Goal: Transaction & Acquisition: Register for event/course

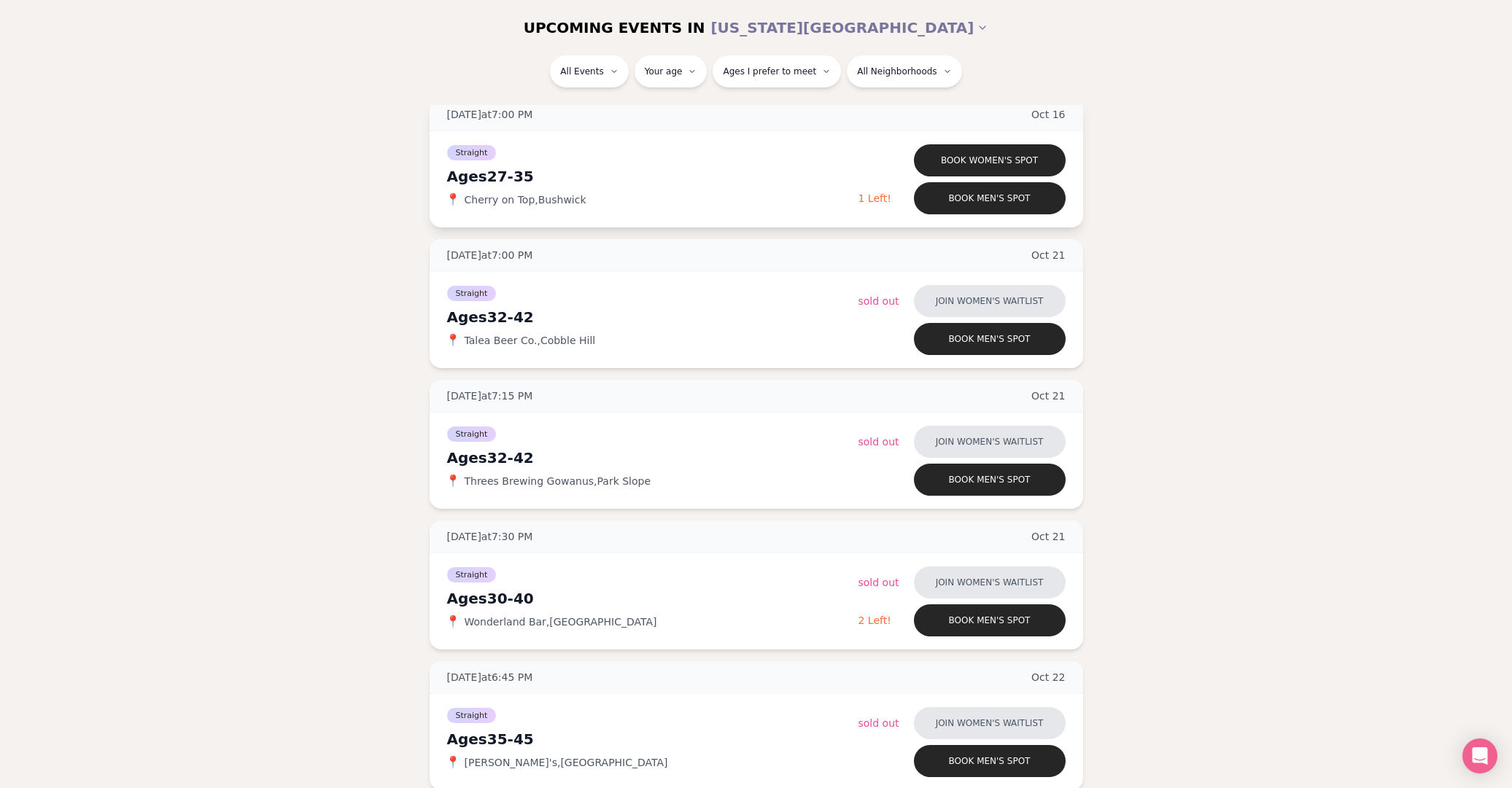
scroll to position [1027, 0]
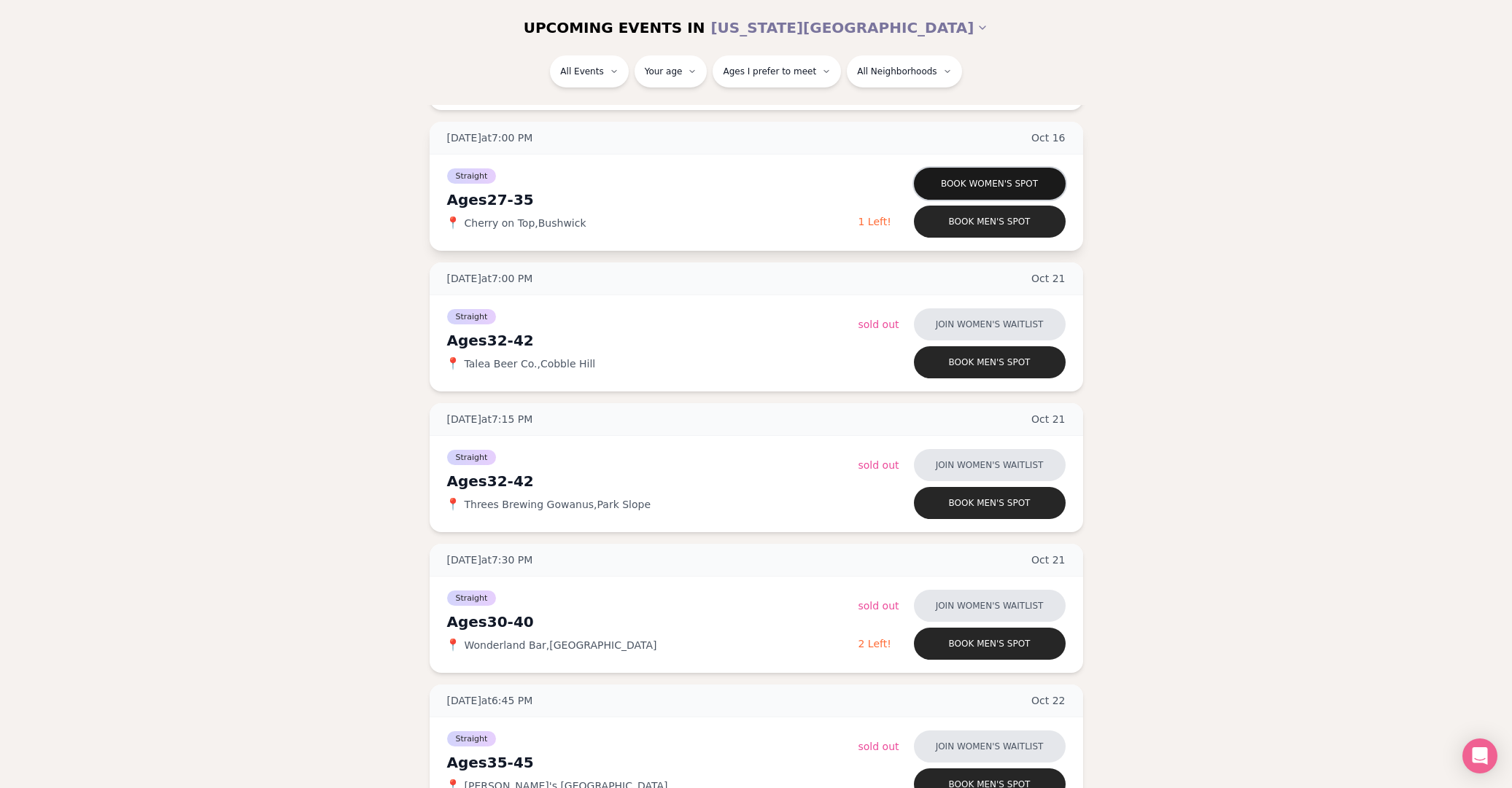
click at [996, 178] on button "Book women's spot" at bounding box center [990, 184] width 151 height 32
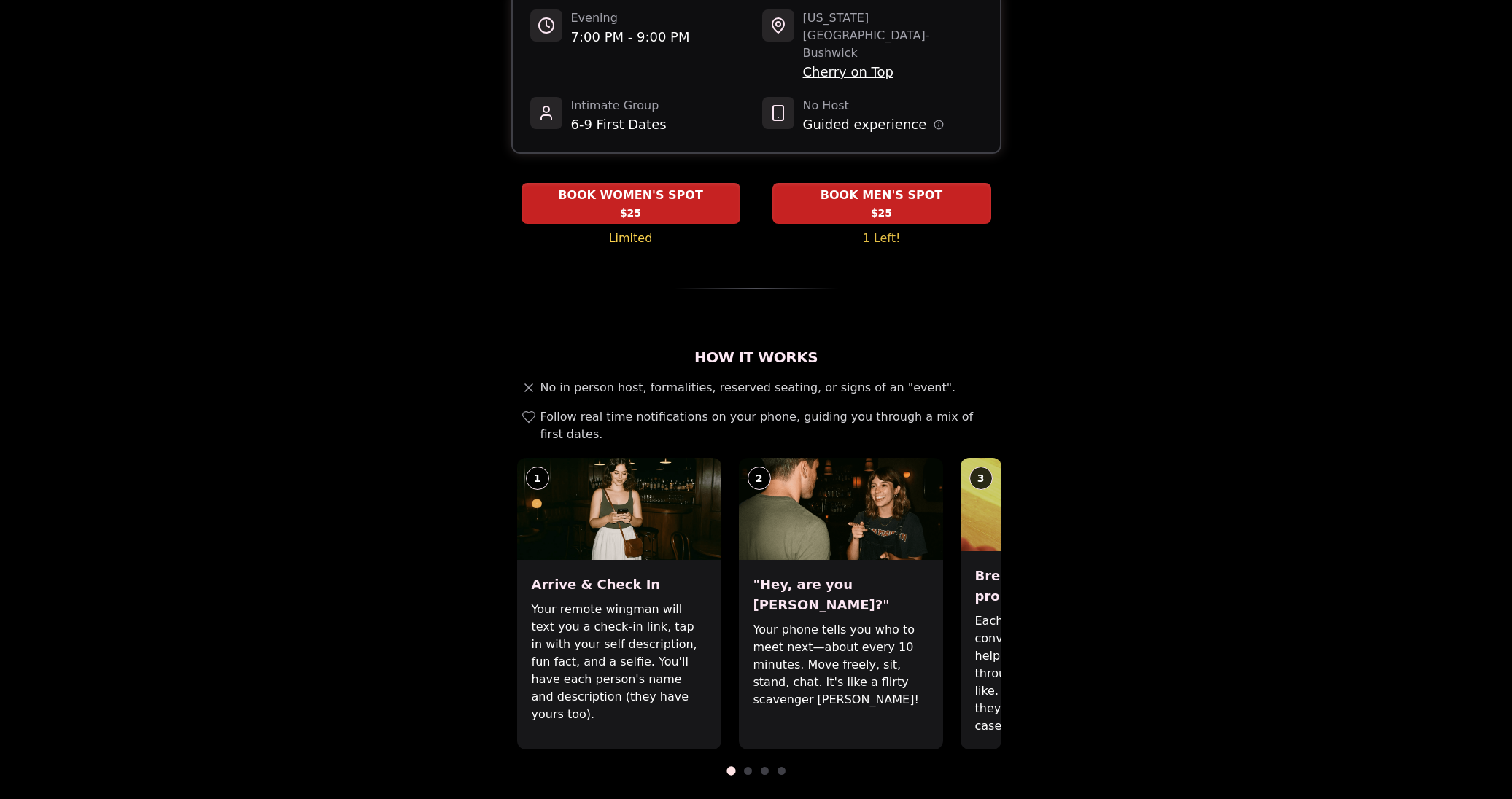
scroll to position [274, 0]
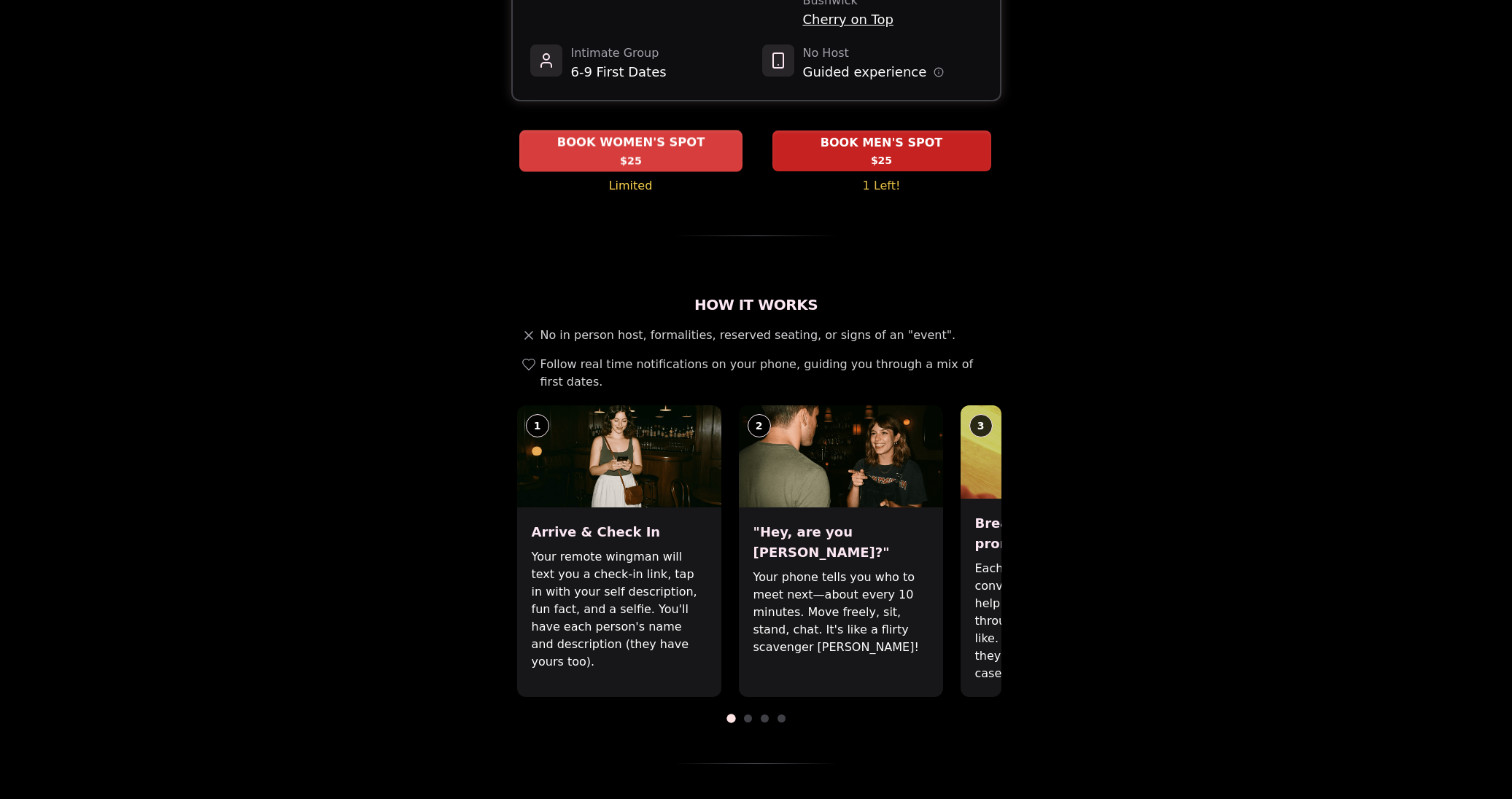
click at [688, 130] on div "BOOK WOMEN'S SPOT $25" at bounding box center [631, 150] width 224 height 40
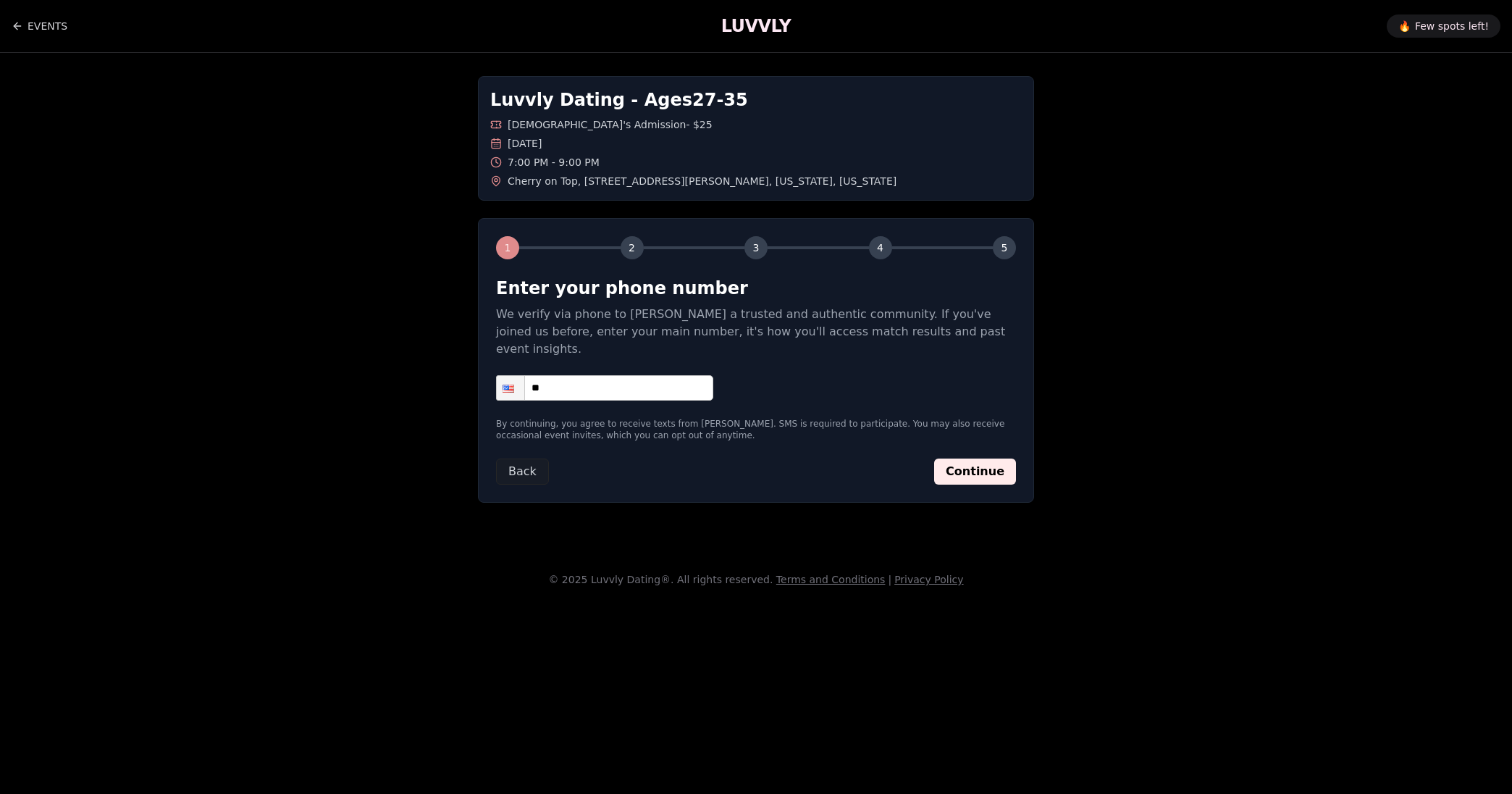
click at [610, 377] on input "**" at bounding box center [604, 387] width 218 height 25
type input "**********"
click at [984, 459] on button "Continue" at bounding box center [975, 472] width 82 height 26
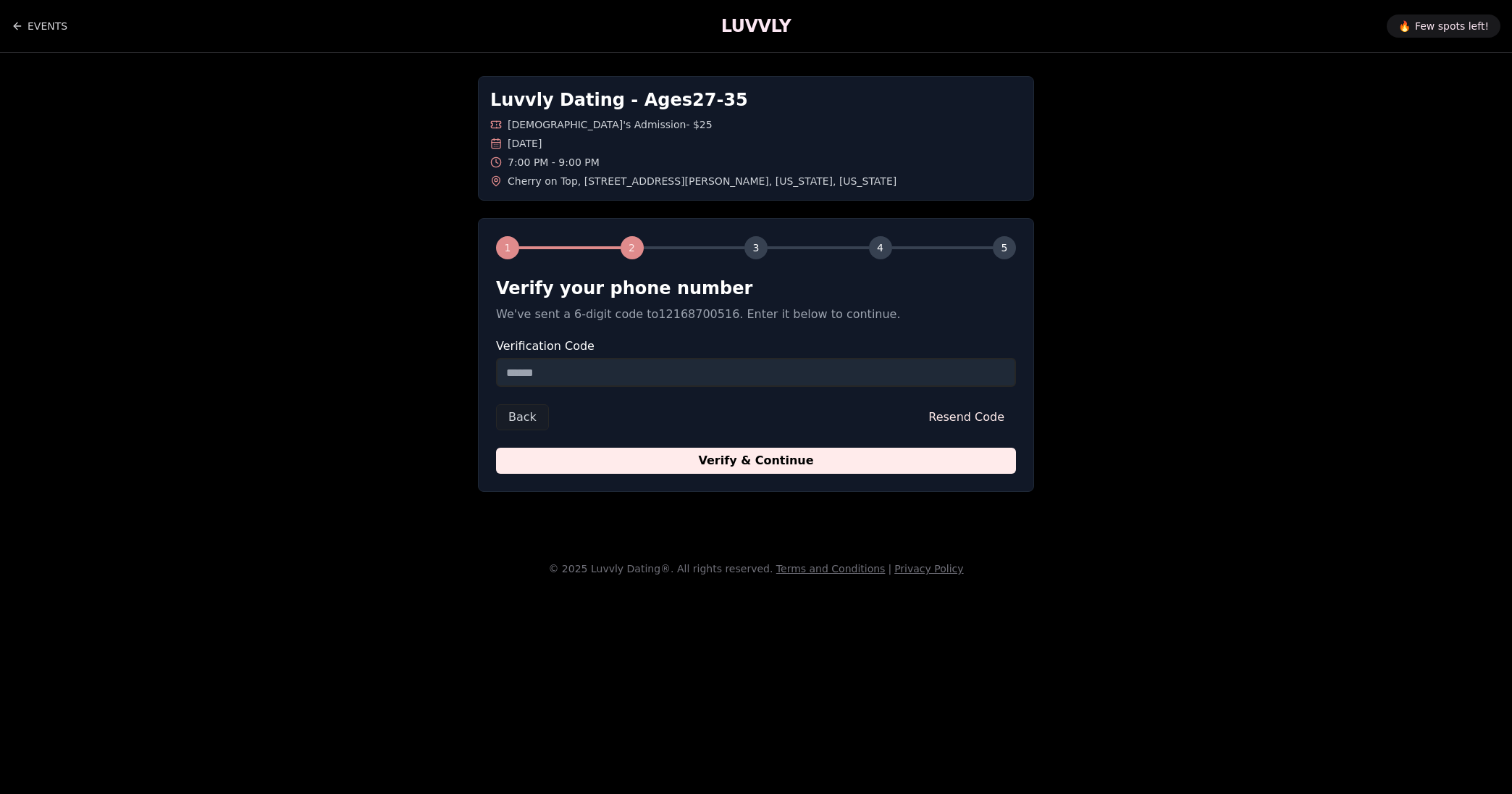
click at [657, 373] on input "Verification Code" at bounding box center [756, 372] width 520 height 29
type input "******"
click at [743, 461] on button "Verify & Continue" at bounding box center [756, 461] width 520 height 26
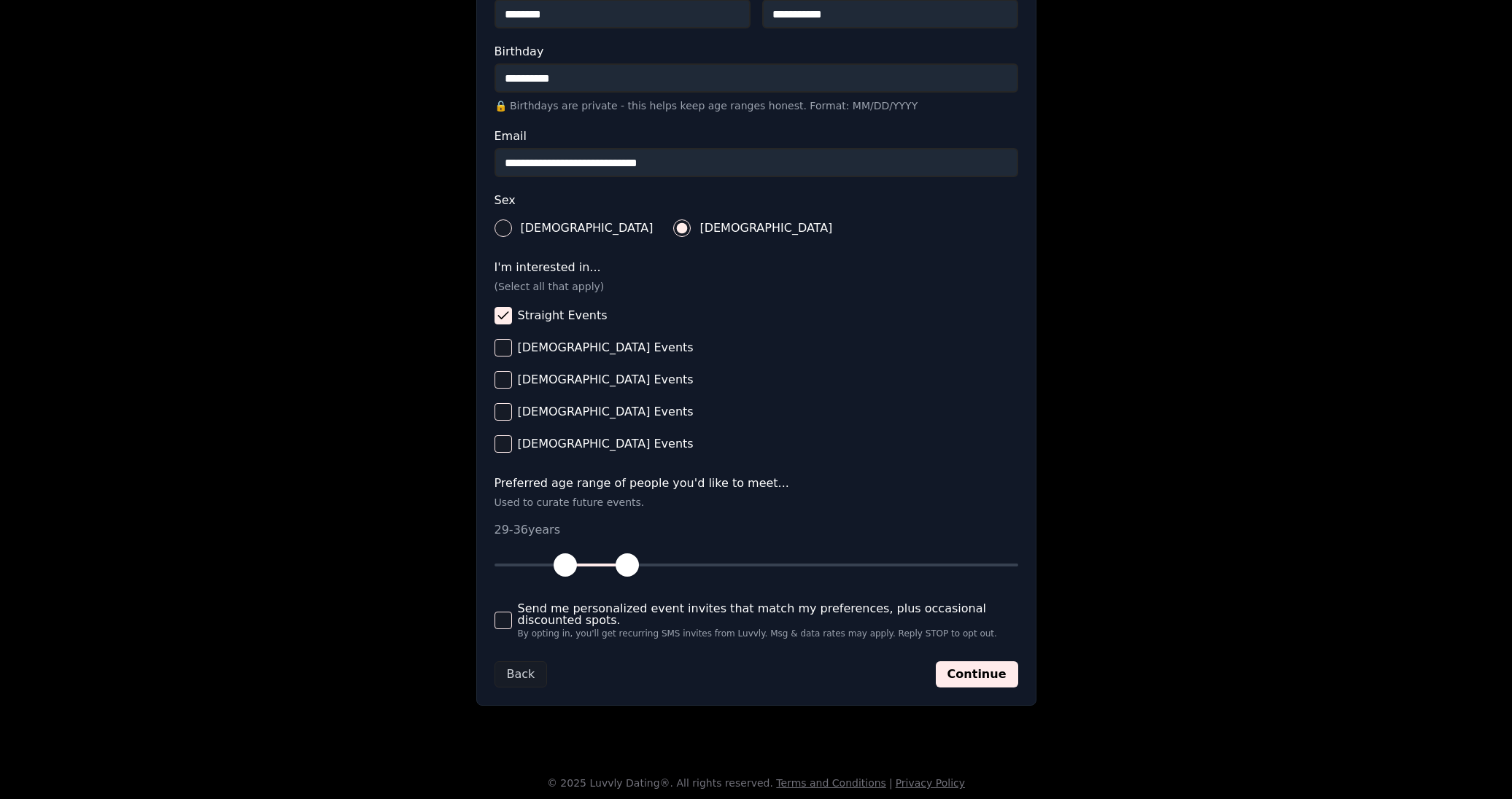
scroll to position [363, 0]
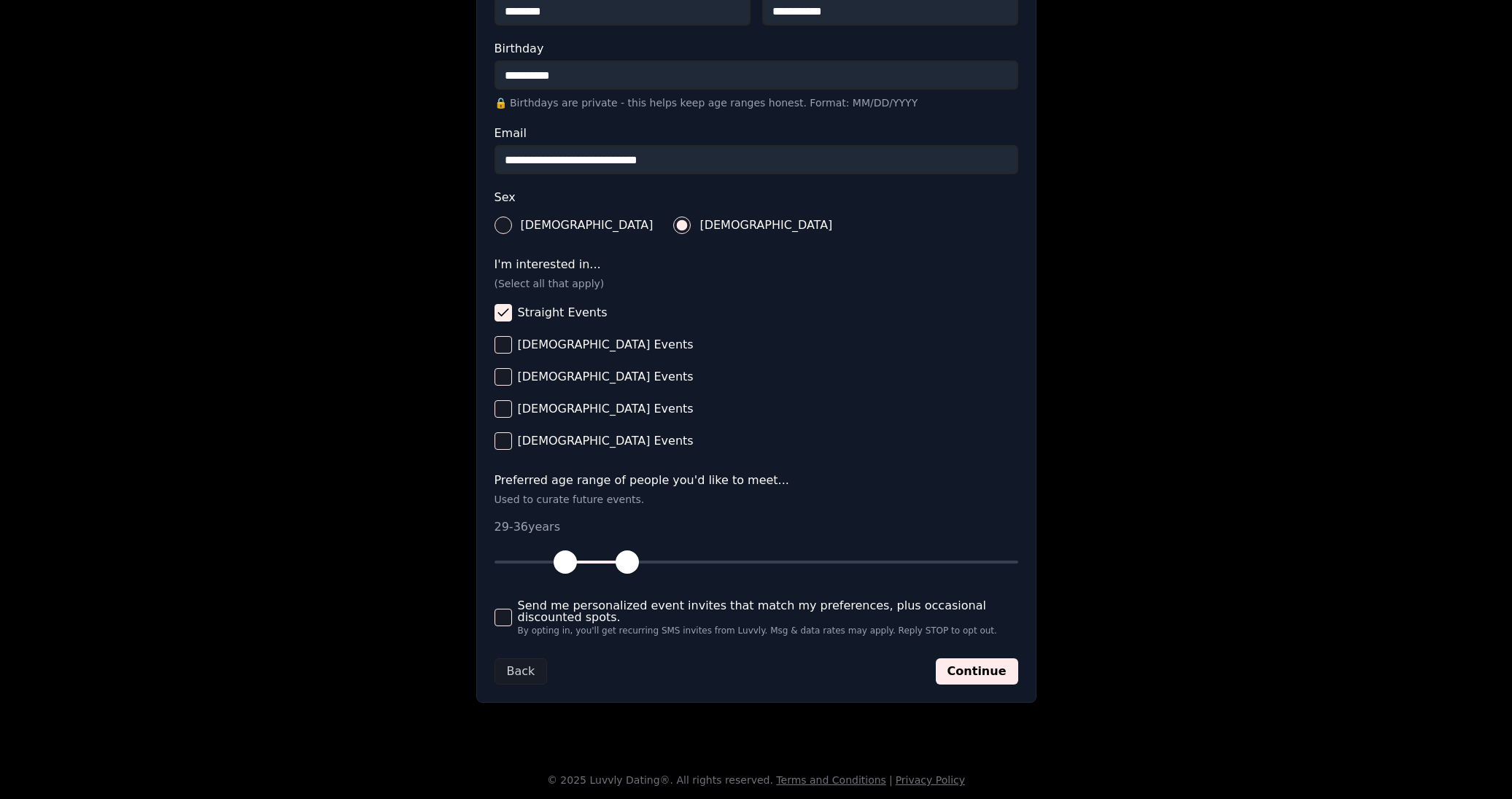
click at [973, 612] on span "Send me personalized event invites that match my preferences, plus occasional d…" at bounding box center [767, 611] width 500 height 23
click at [512, 612] on button "Send me personalized event invites that match my preferences, plus occasional d…" at bounding box center [503, 617] width 17 height 17
click at [991, 675] on button "Continue" at bounding box center [977, 671] width 83 height 26
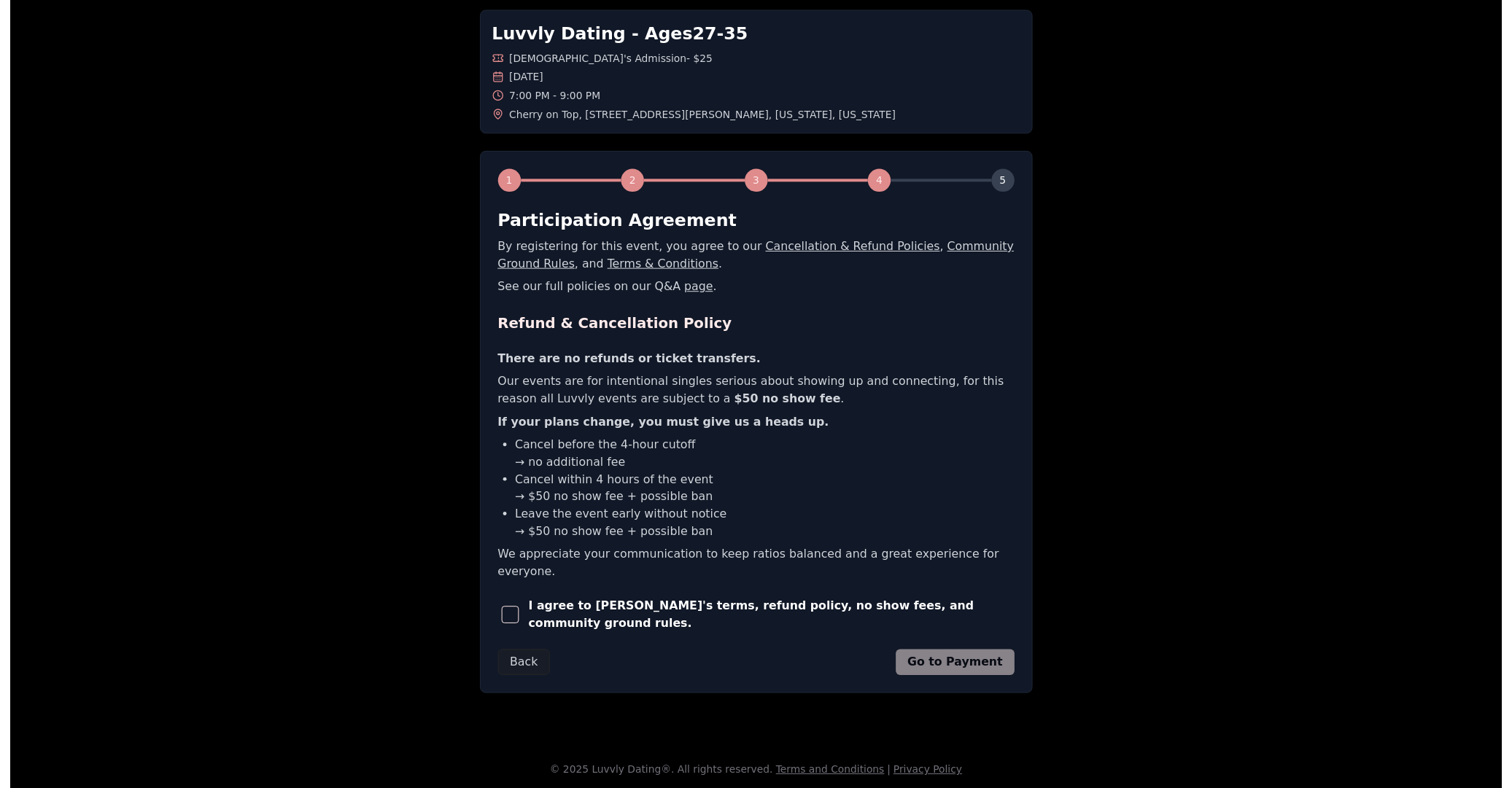
scroll to position [0, 0]
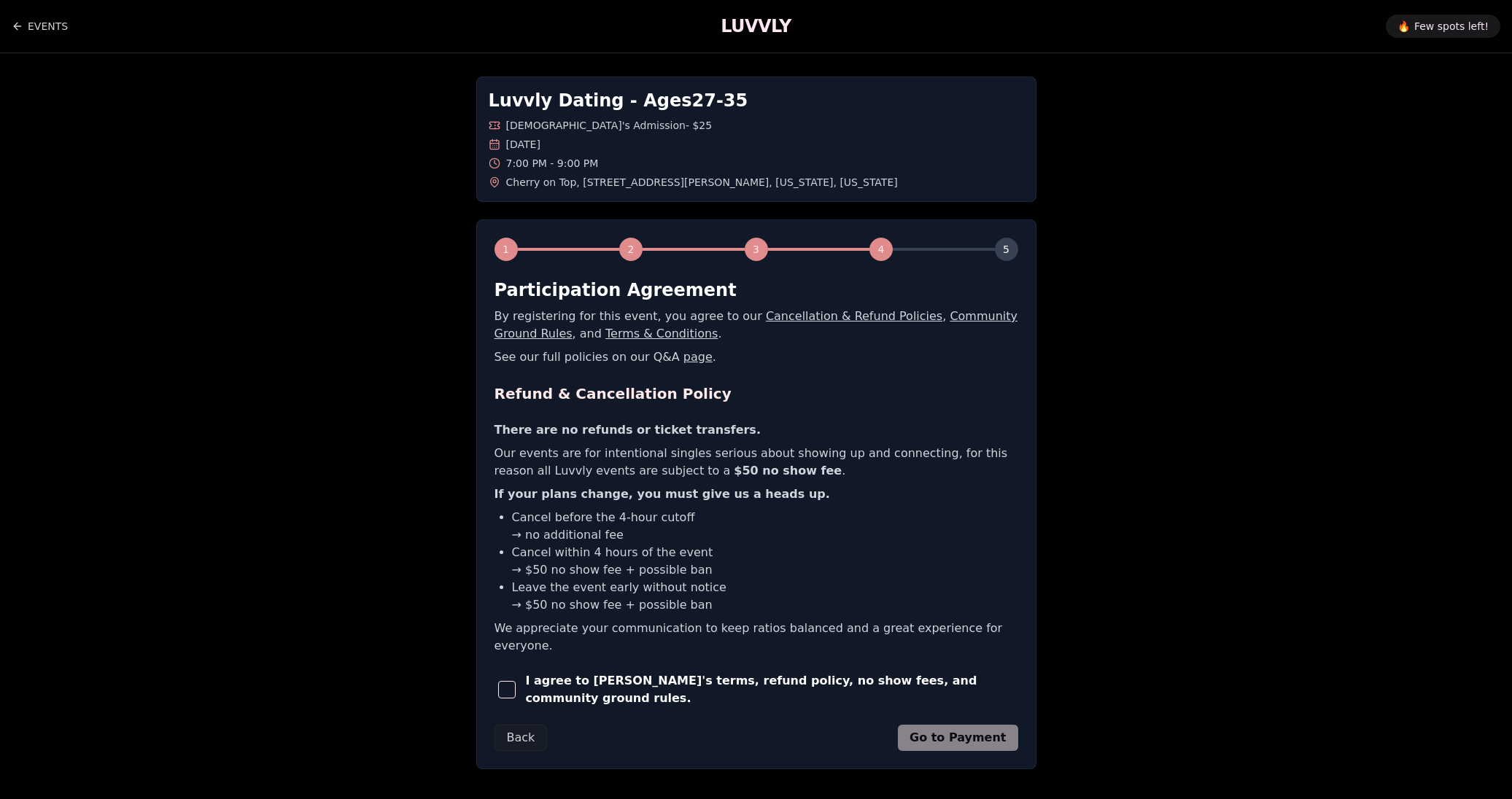
click at [609, 672] on span "I agree to [PERSON_NAME]'s terms, refund policy, no show fees, and community gr…" at bounding box center [772, 689] width 492 height 35
click at [507, 681] on span "button" at bounding box center [507, 689] width 17 height 17
click at [937, 724] on button "Go to Payment" at bounding box center [958, 737] width 120 height 26
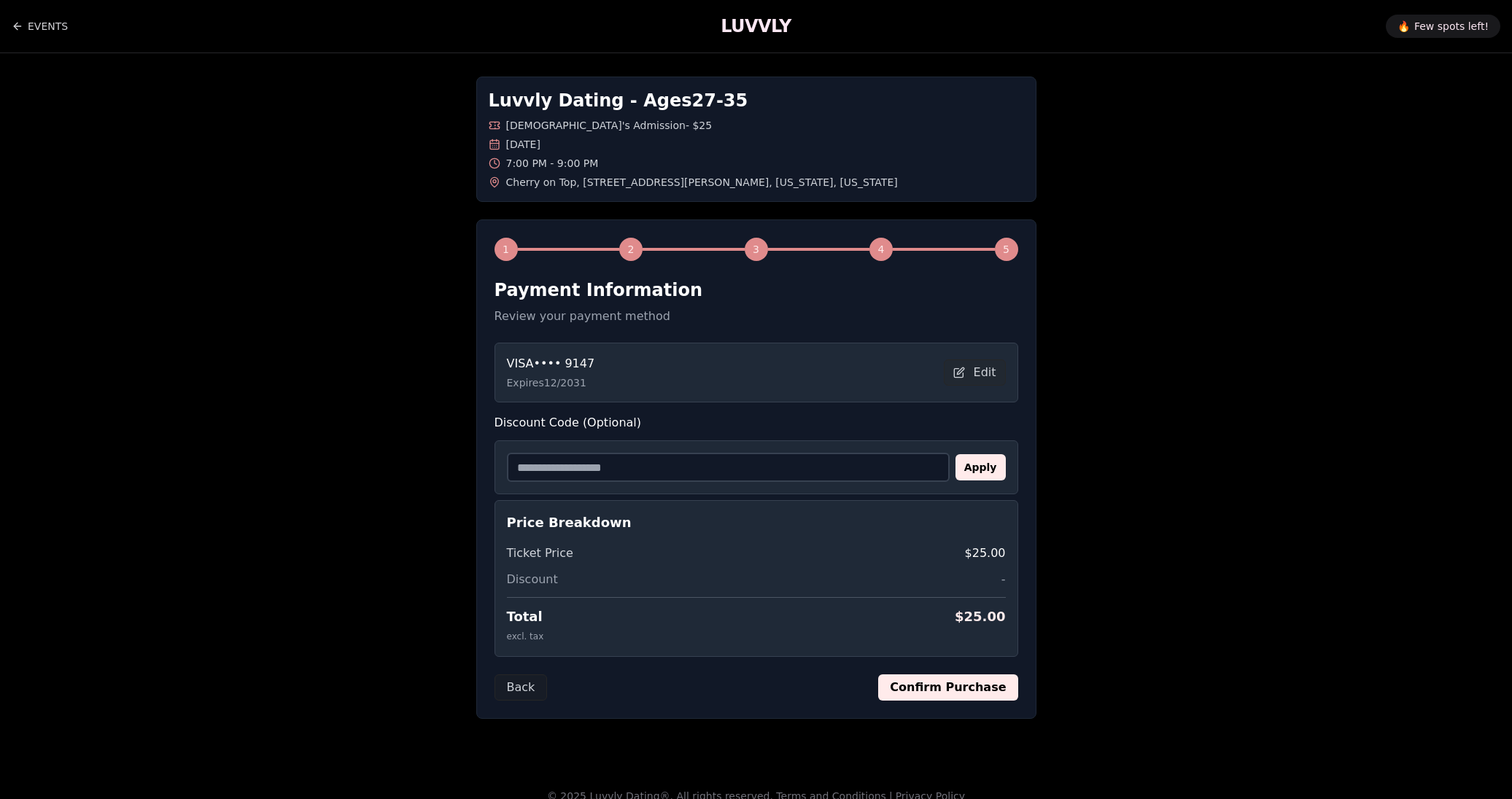
click at [956, 689] on button "Confirm Purchase" at bounding box center [947, 688] width 139 height 26
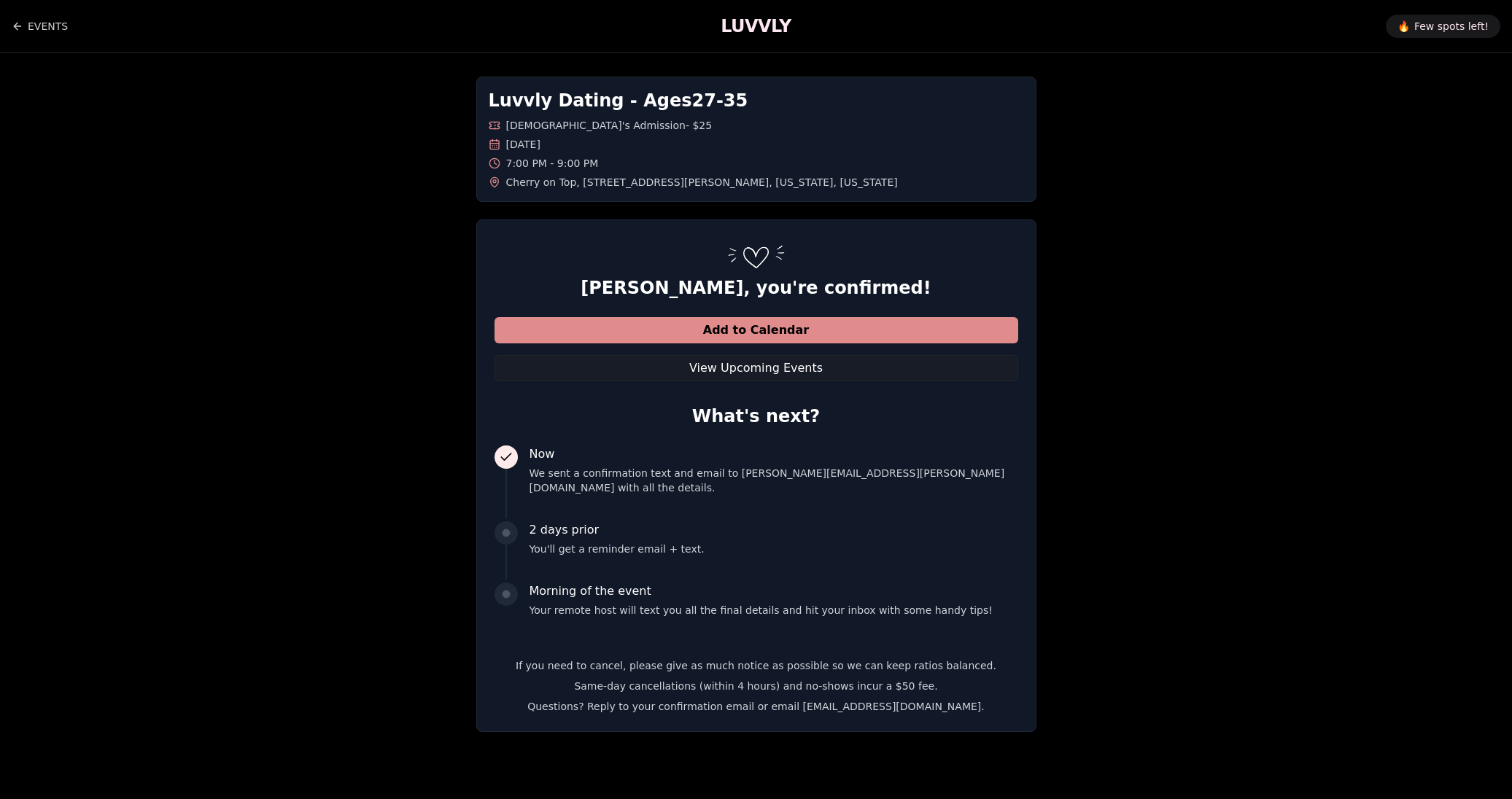
click at [806, 323] on button "Add to Calendar" at bounding box center [756, 330] width 524 height 26
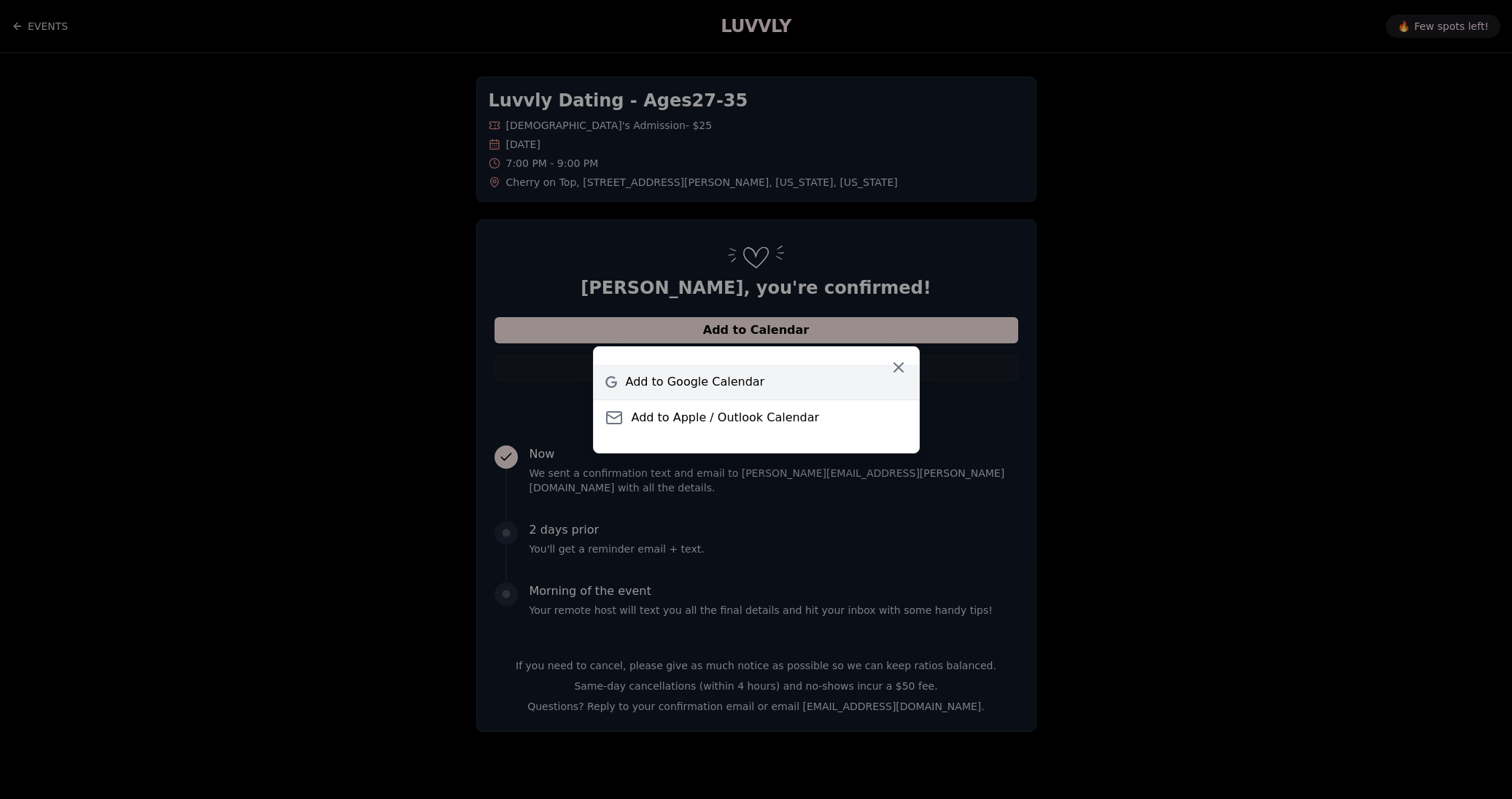
click at [746, 380] on span "Add to Google Calendar" at bounding box center [695, 382] width 139 height 17
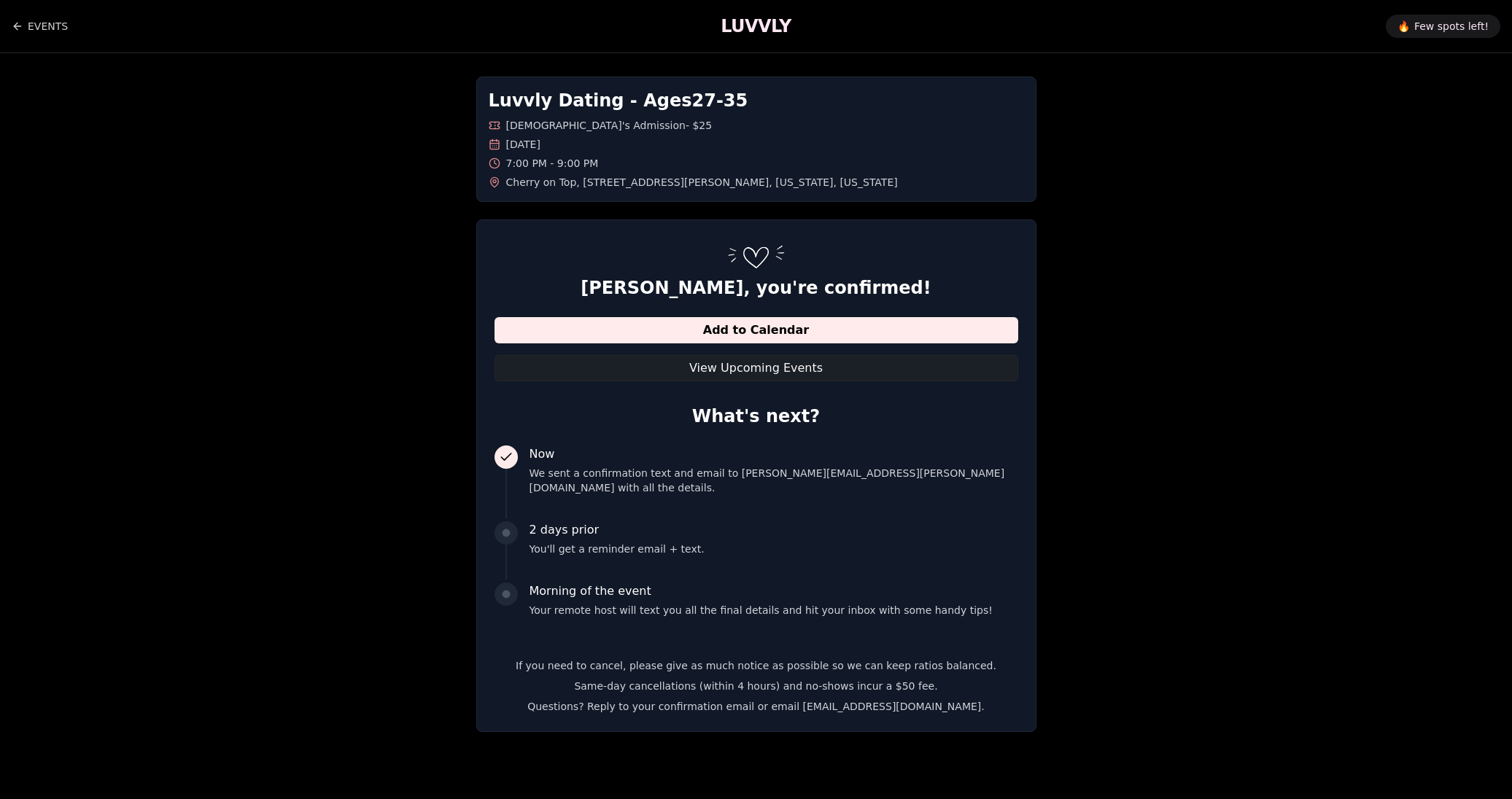
click at [793, 372] on button "View Upcoming Events" at bounding box center [756, 368] width 524 height 26
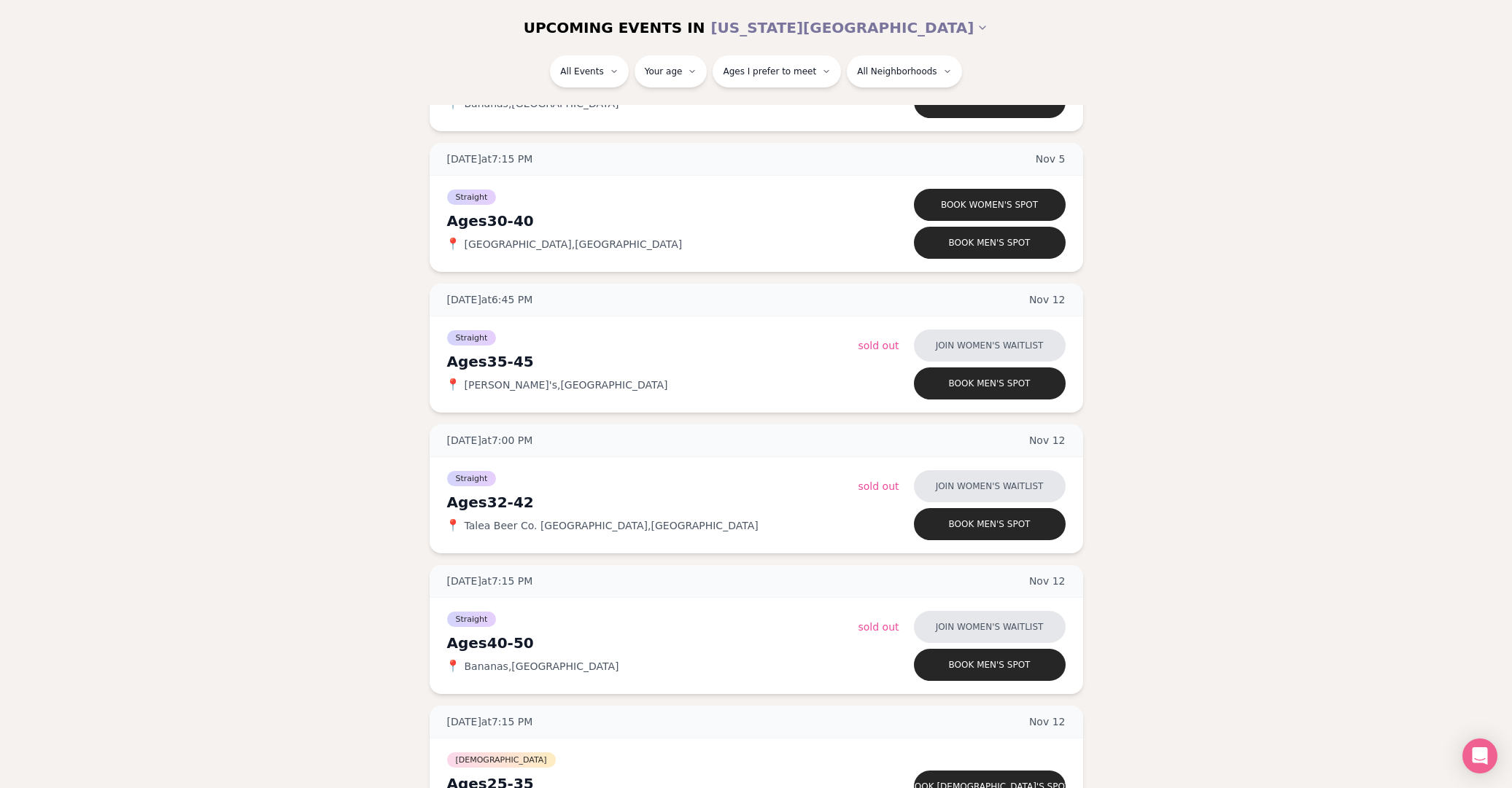
scroll to position [4262, 0]
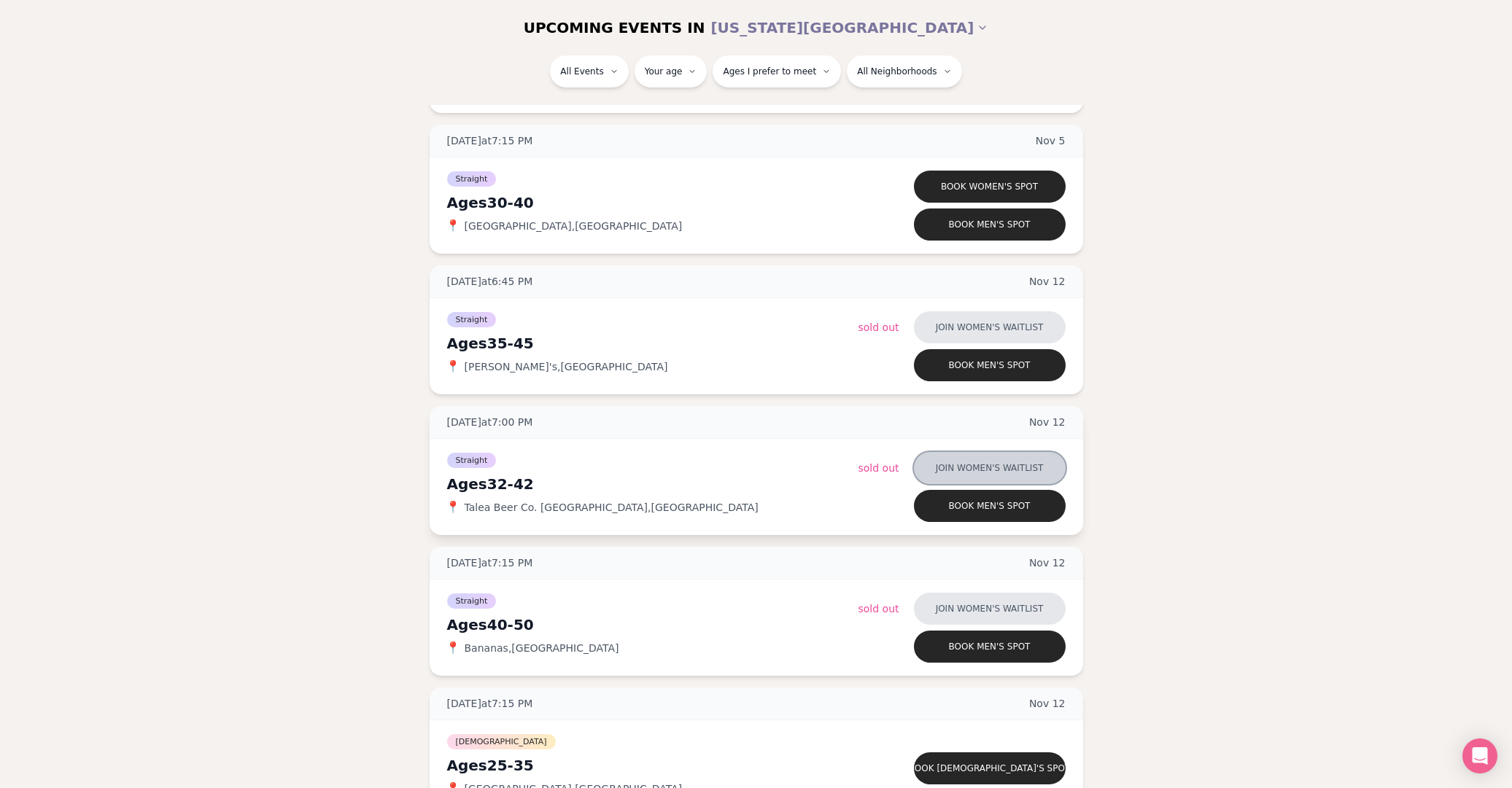
click at [965, 467] on button "Join women's waitlist" at bounding box center [990, 468] width 151 height 32
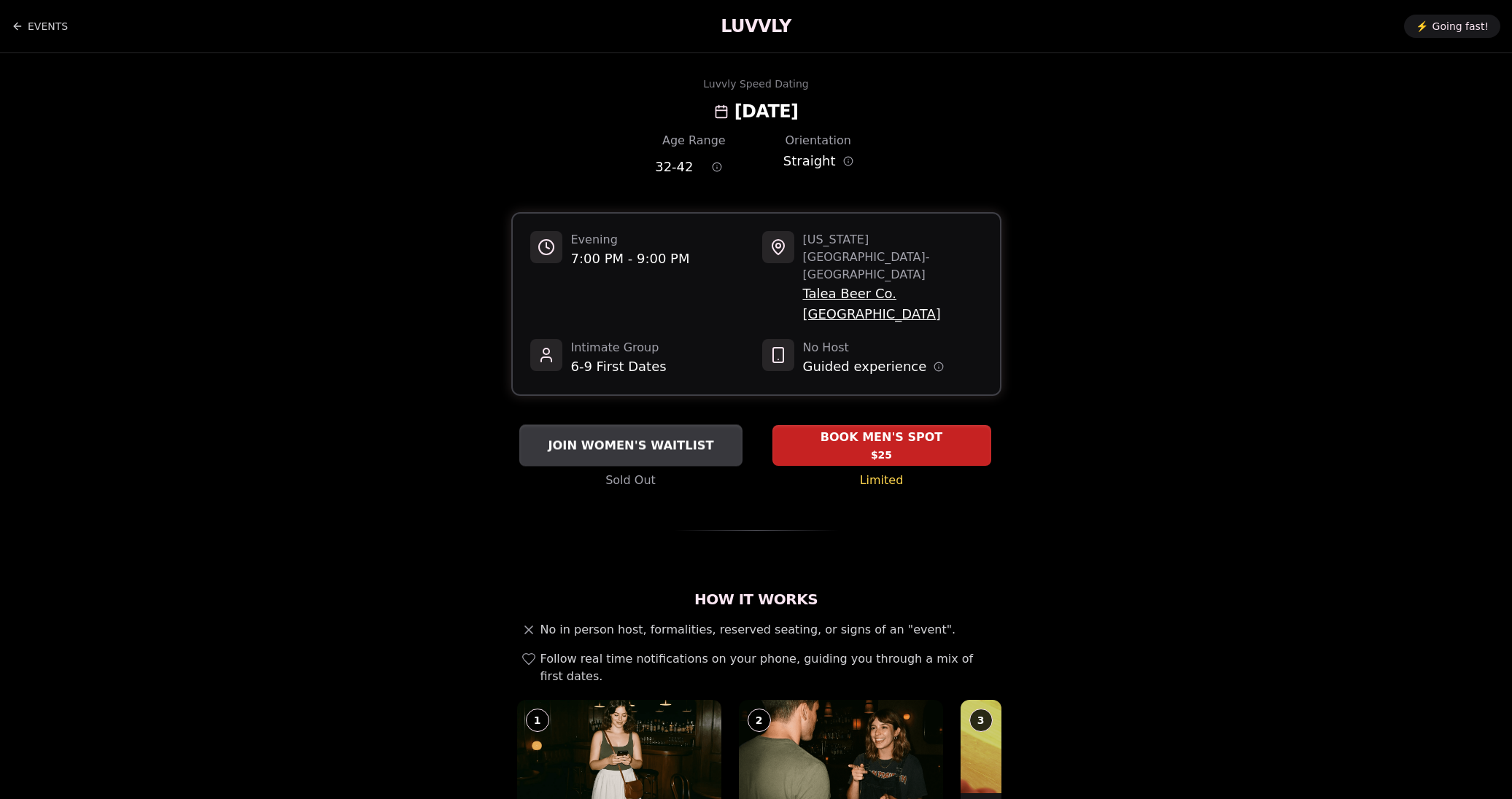
click at [682, 436] on span "JOIN WOMEN'S WAITLIST" at bounding box center [630, 445] width 171 height 17
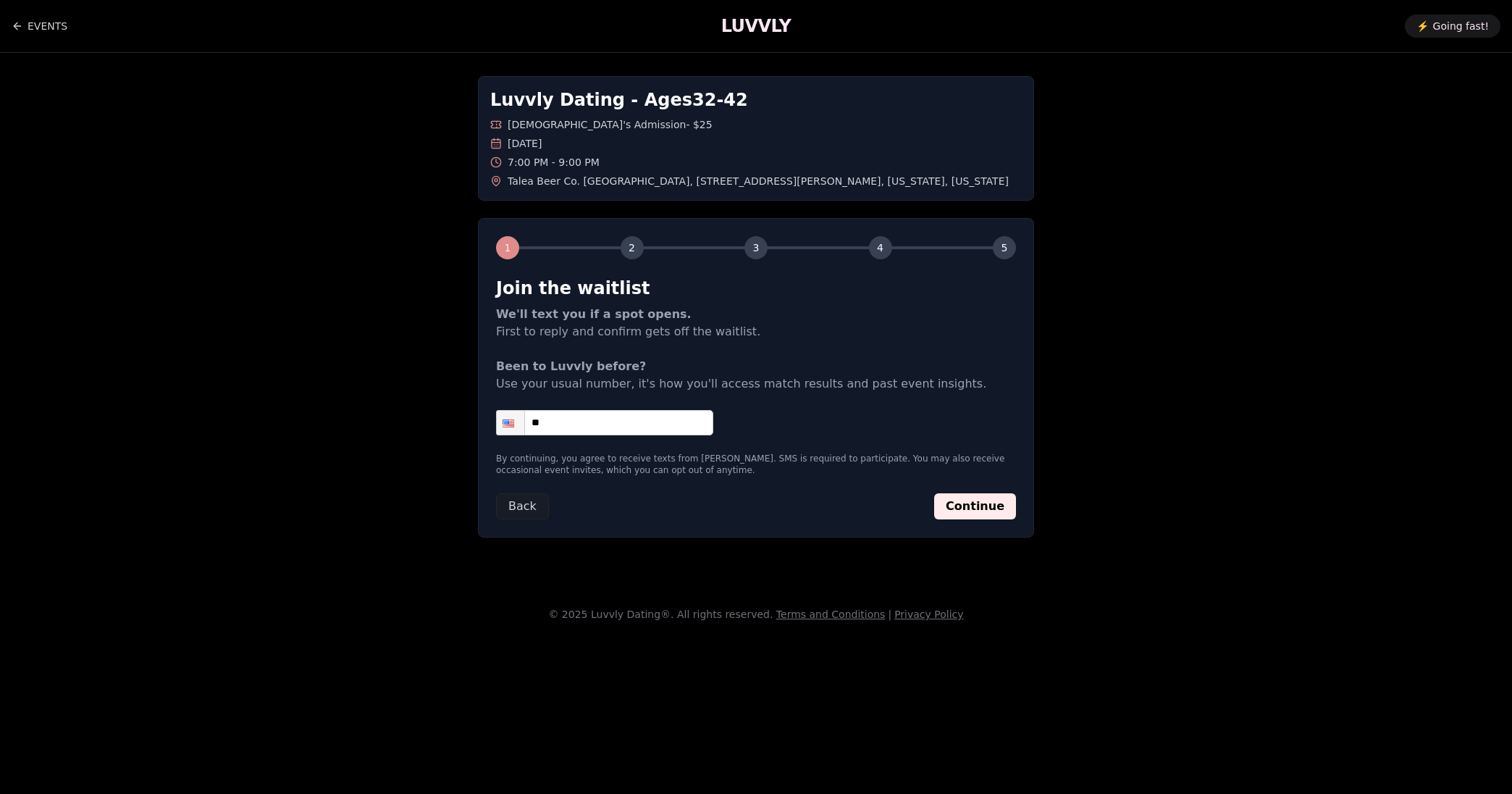
click at [663, 416] on input "**" at bounding box center [604, 422] width 218 height 25
type input "**********"
click at [962, 493] on button "Continue" at bounding box center [975, 506] width 82 height 26
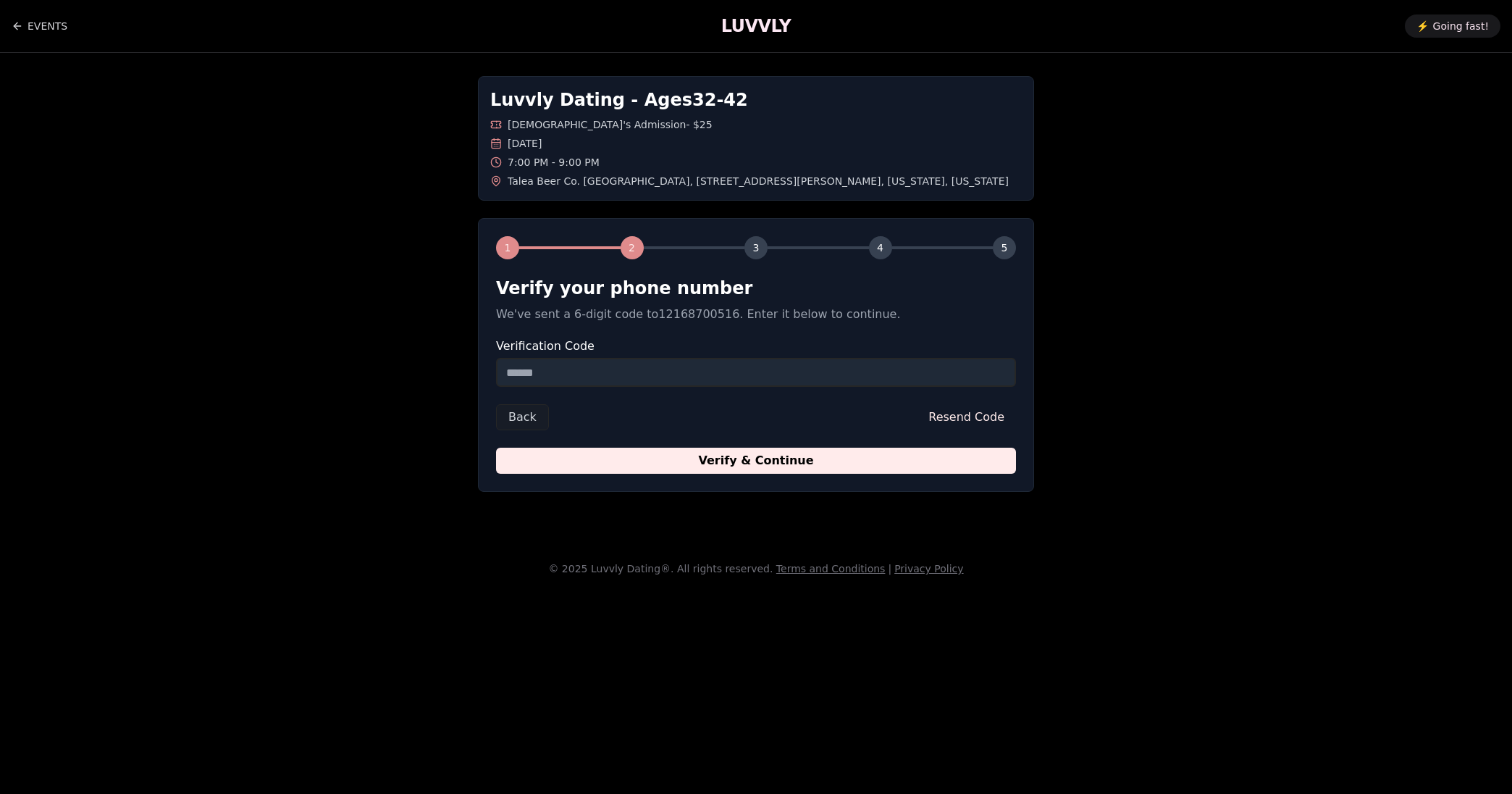
click at [640, 377] on input "Verification Code" at bounding box center [756, 372] width 520 height 29
type input "******"
click at [731, 462] on button "Verify & Continue" at bounding box center [756, 461] width 520 height 26
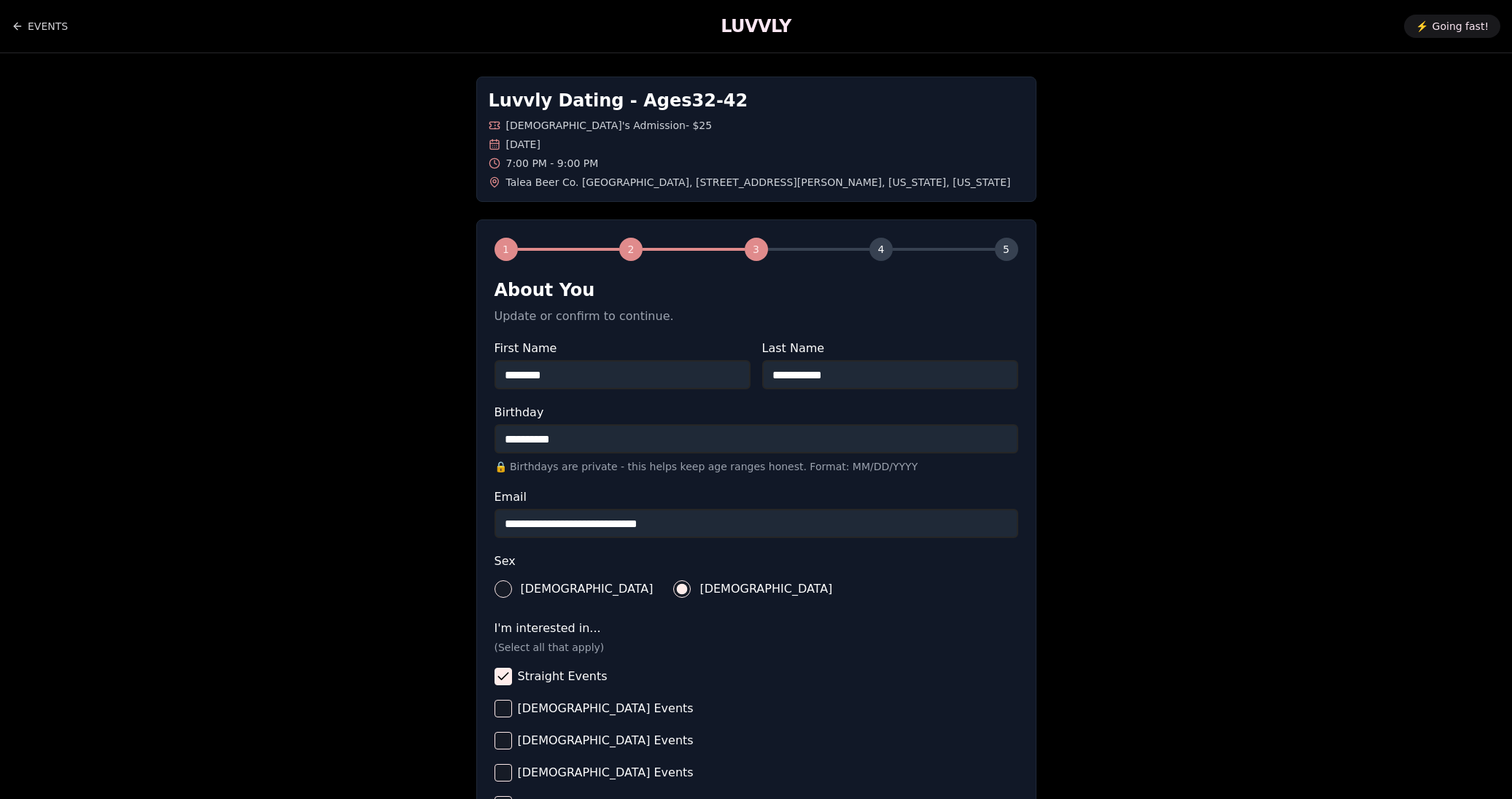
scroll to position [300, 0]
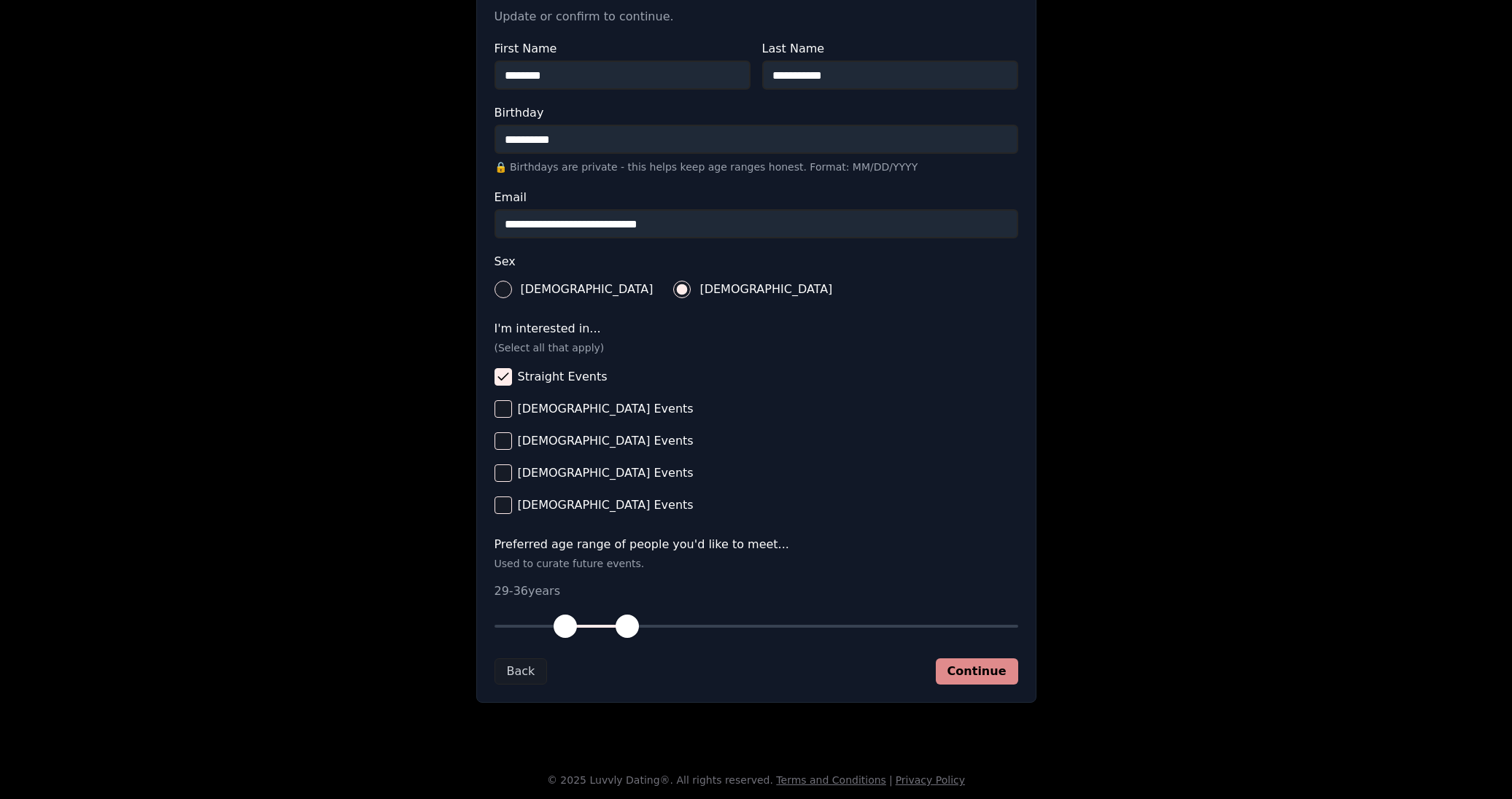
click at [958, 675] on button "Continue" at bounding box center [977, 671] width 83 height 26
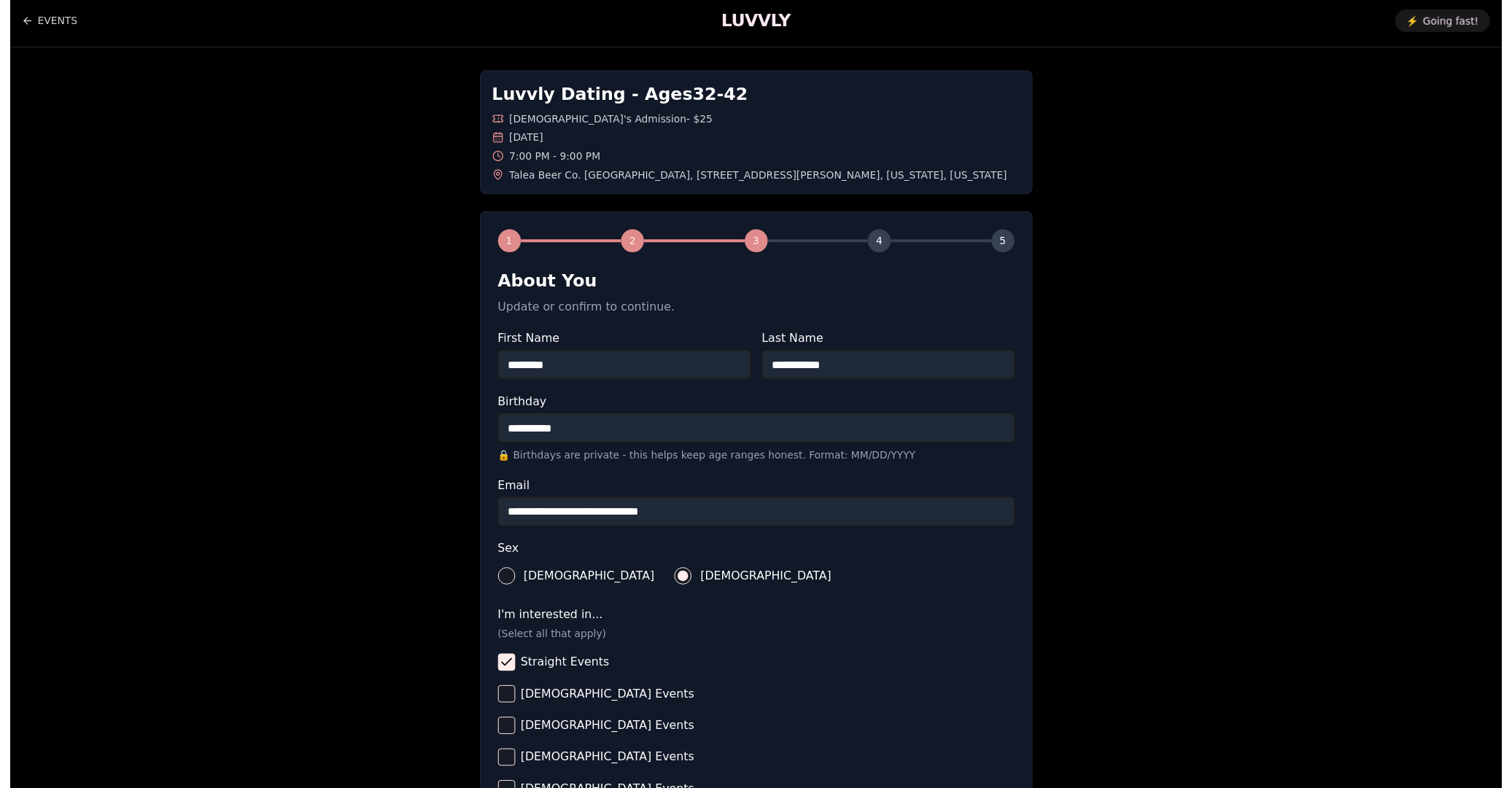
scroll to position [0, 0]
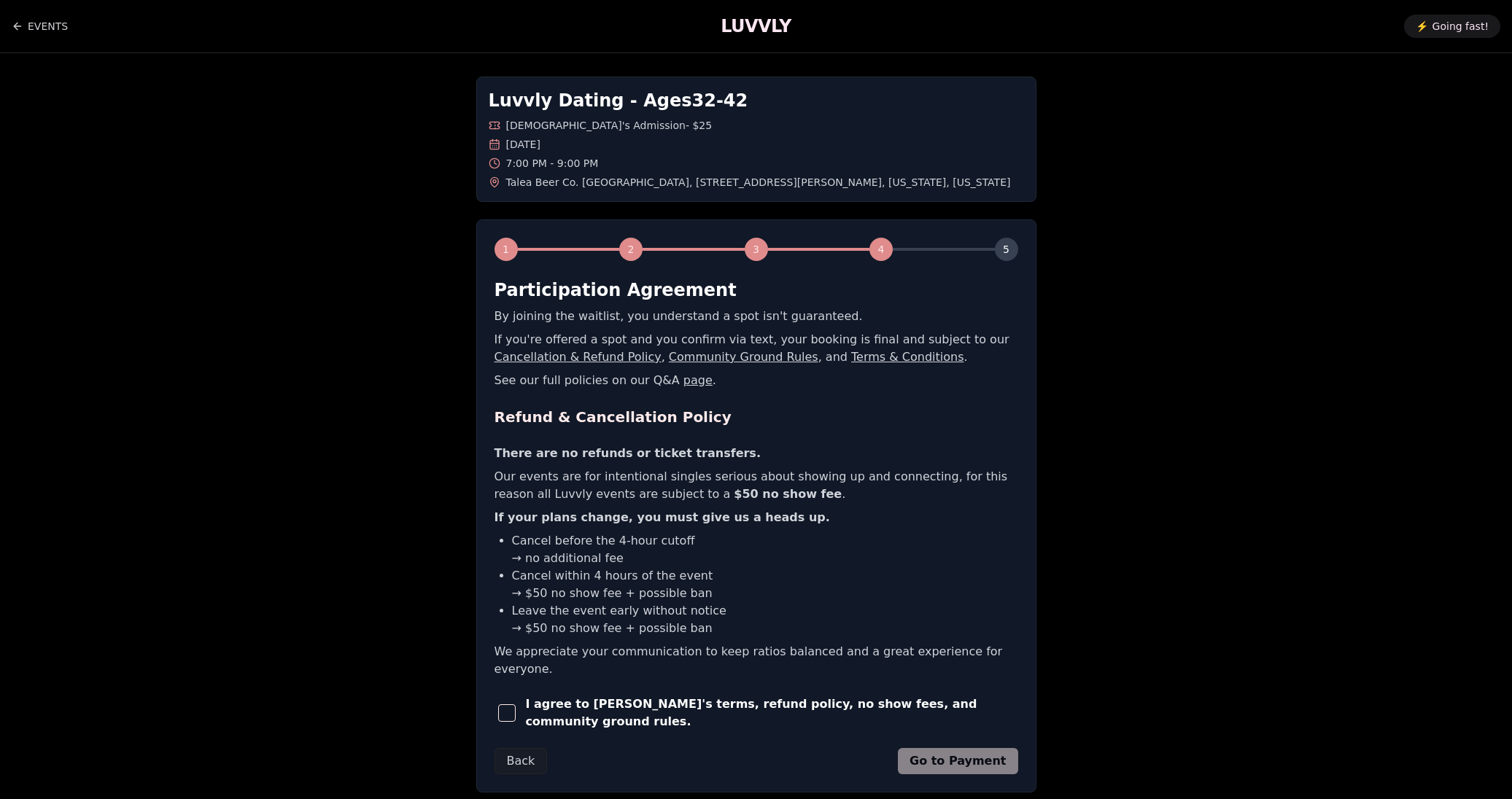
click at [513, 704] on span "button" at bounding box center [507, 713] width 17 height 17
click at [1007, 749] on button "Go to Payment" at bounding box center [958, 761] width 120 height 26
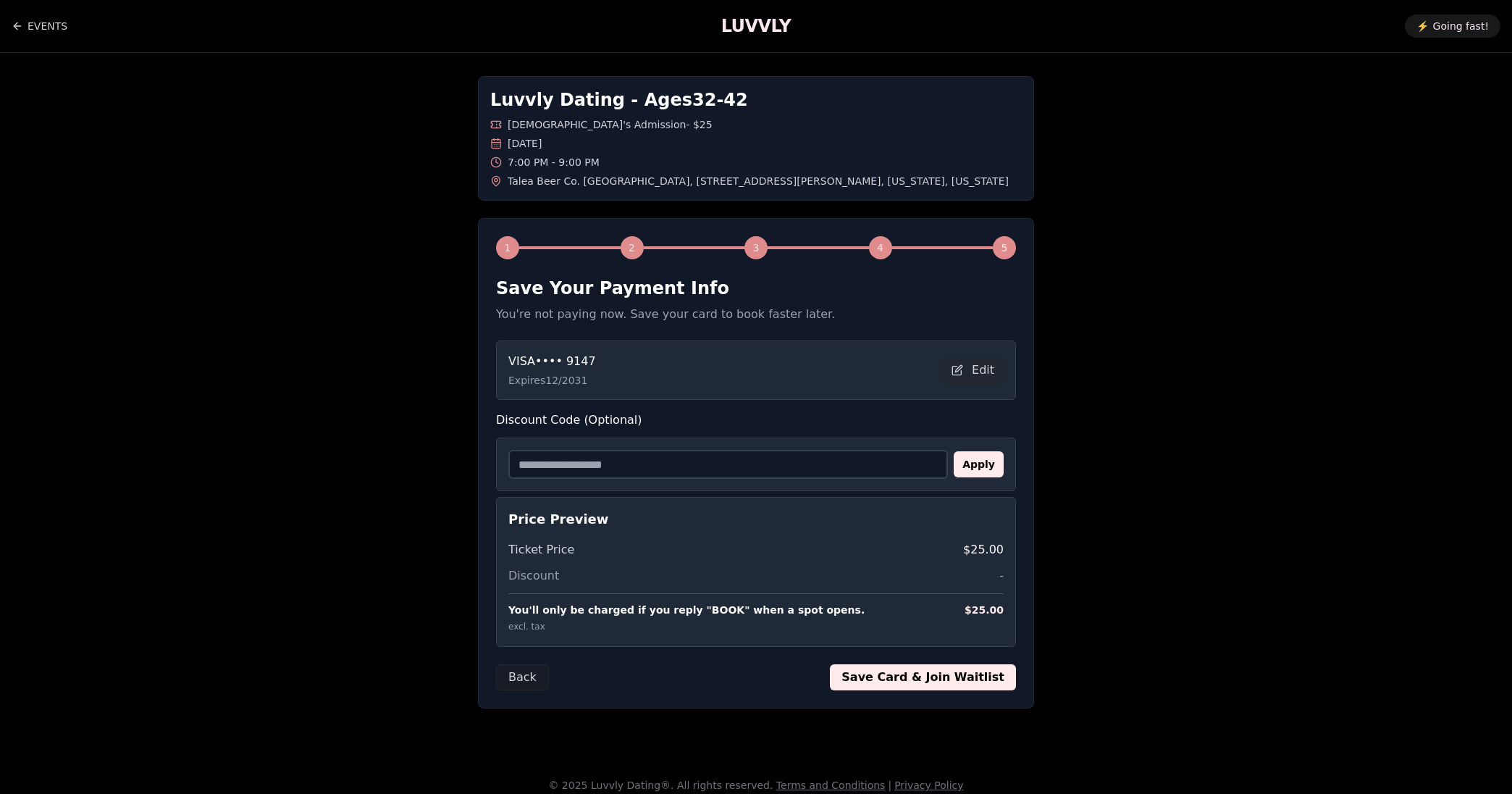
click at [939, 675] on button "Save Card & Join Waitlist" at bounding box center [922, 677] width 186 height 26
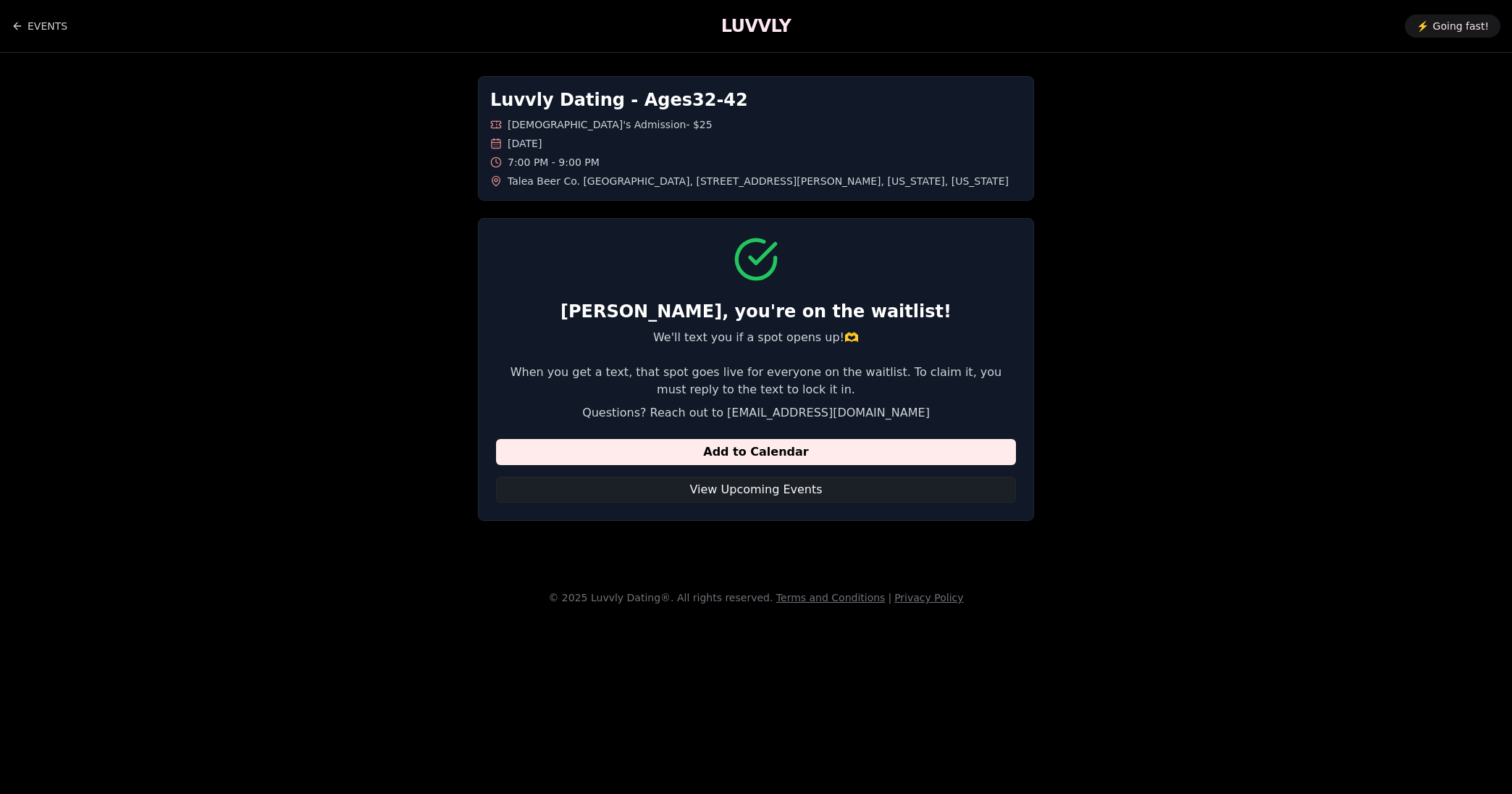
click at [782, 493] on button "View Upcoming Events" at bounding box center [756, 490] width 520 height 26
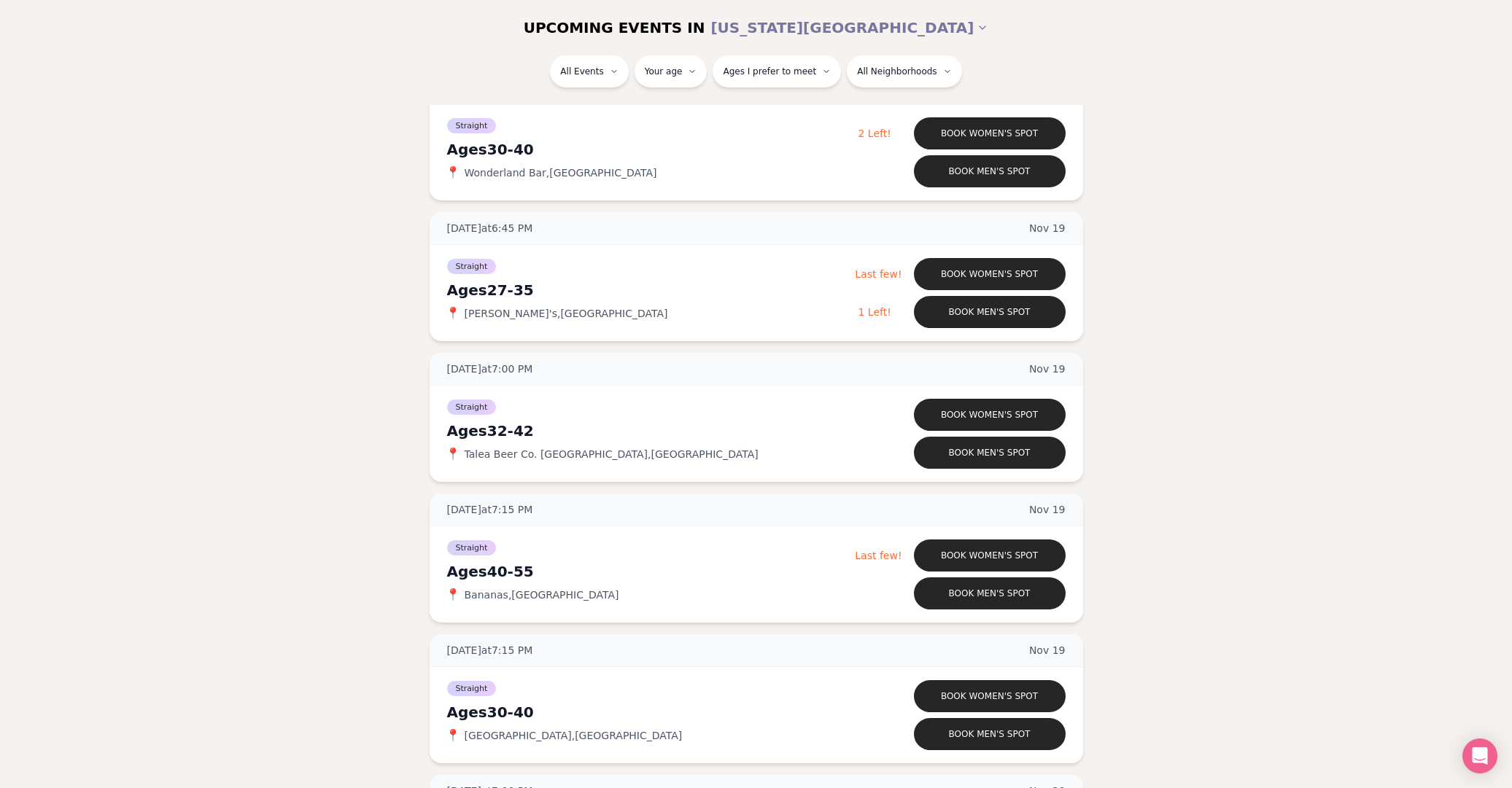
scroll to position [5357, 0]
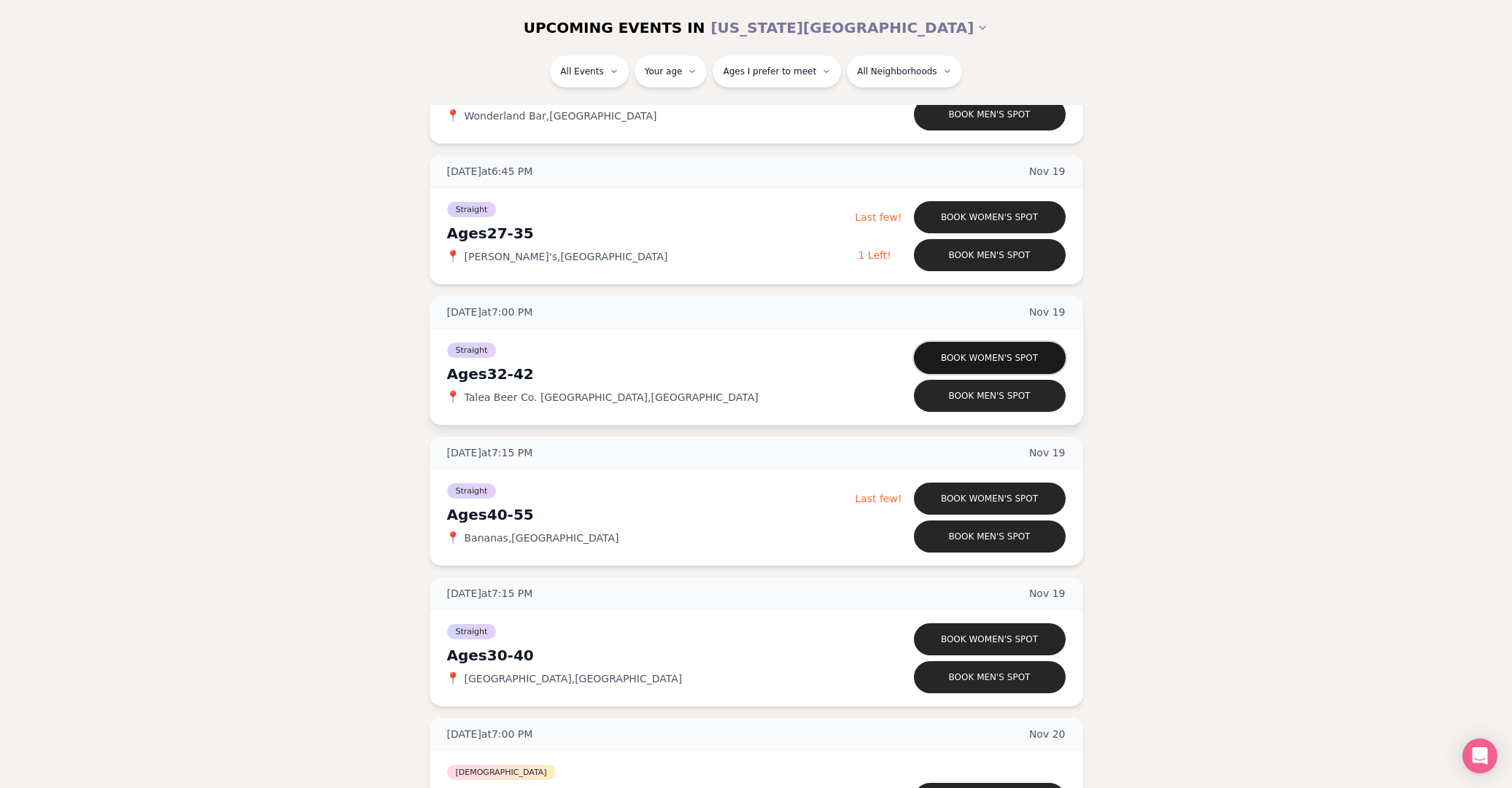
click at [960, 360] on button "Book women's spot" at bounding box center [990, 357] width 151 height 32
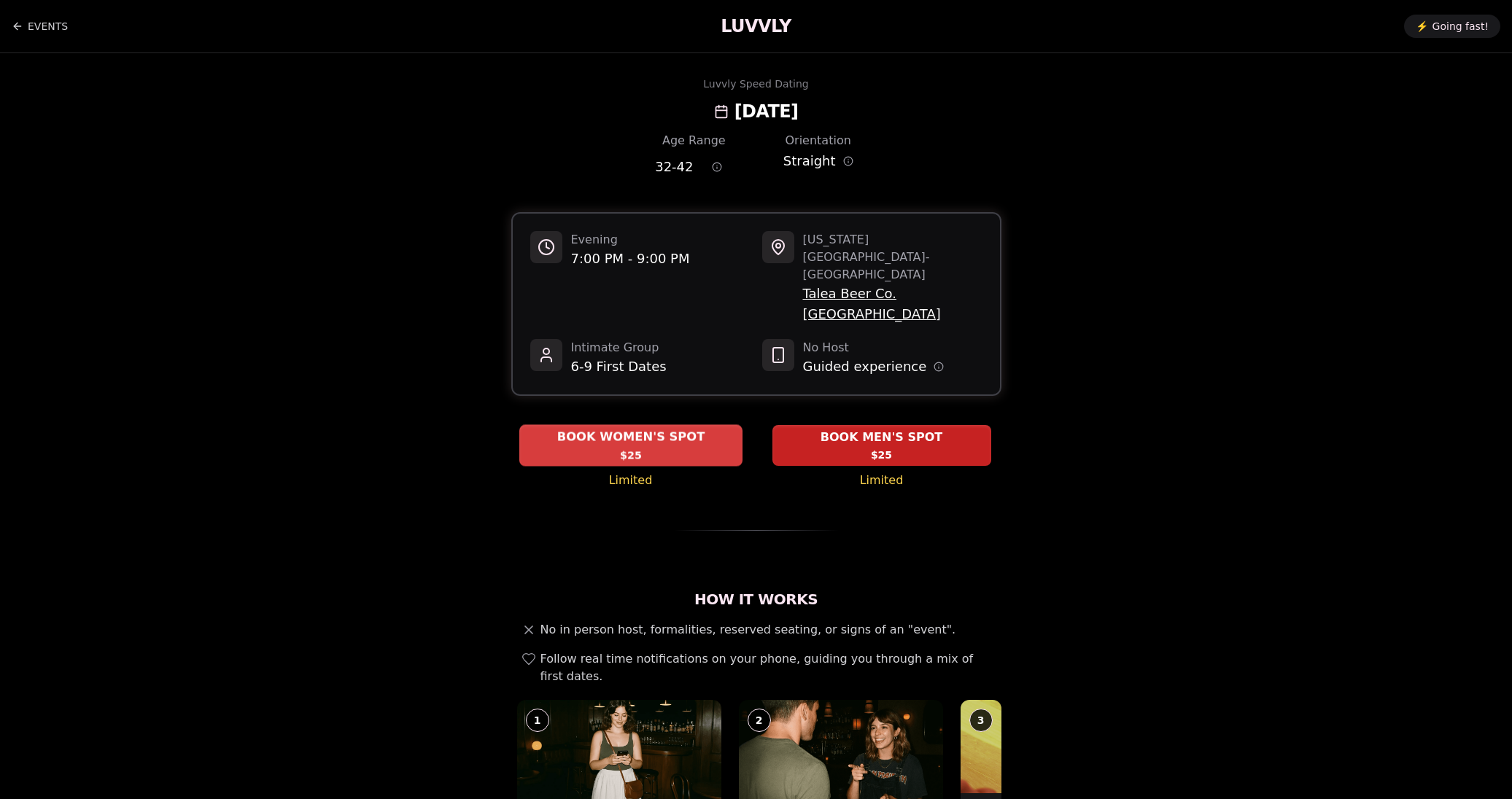
click at [702, 425] on div "BOOK WOMEN'S SPOT $25" at bounding box center [631, 445] width 224 height 40
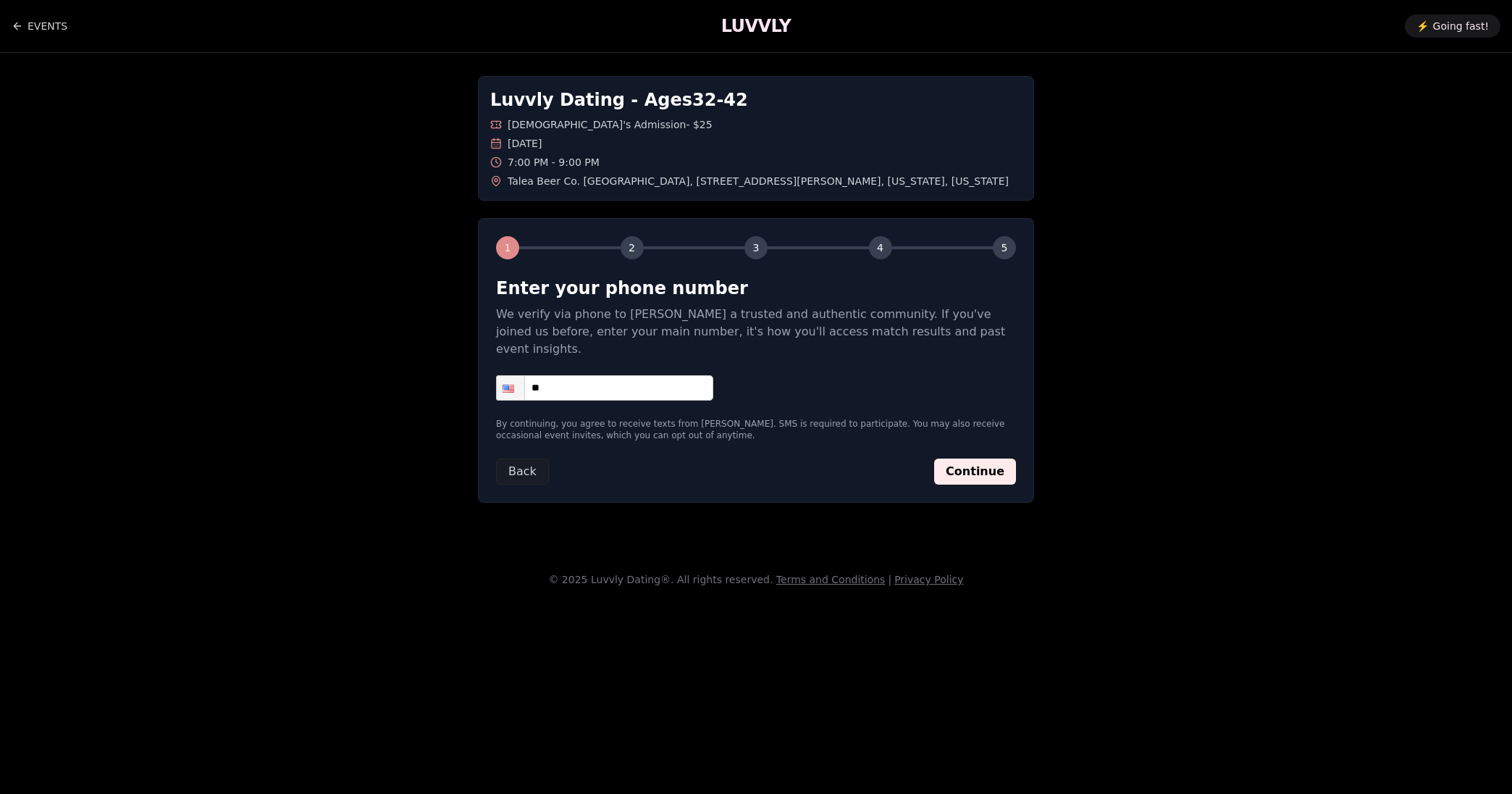
click at [623, 375] on input "**" at bounding box center [604, 387] width 218 height 25
type input "**********"
click at [988, 459] on button "Continue" at bounding box center [975, 472] width 82 height 26
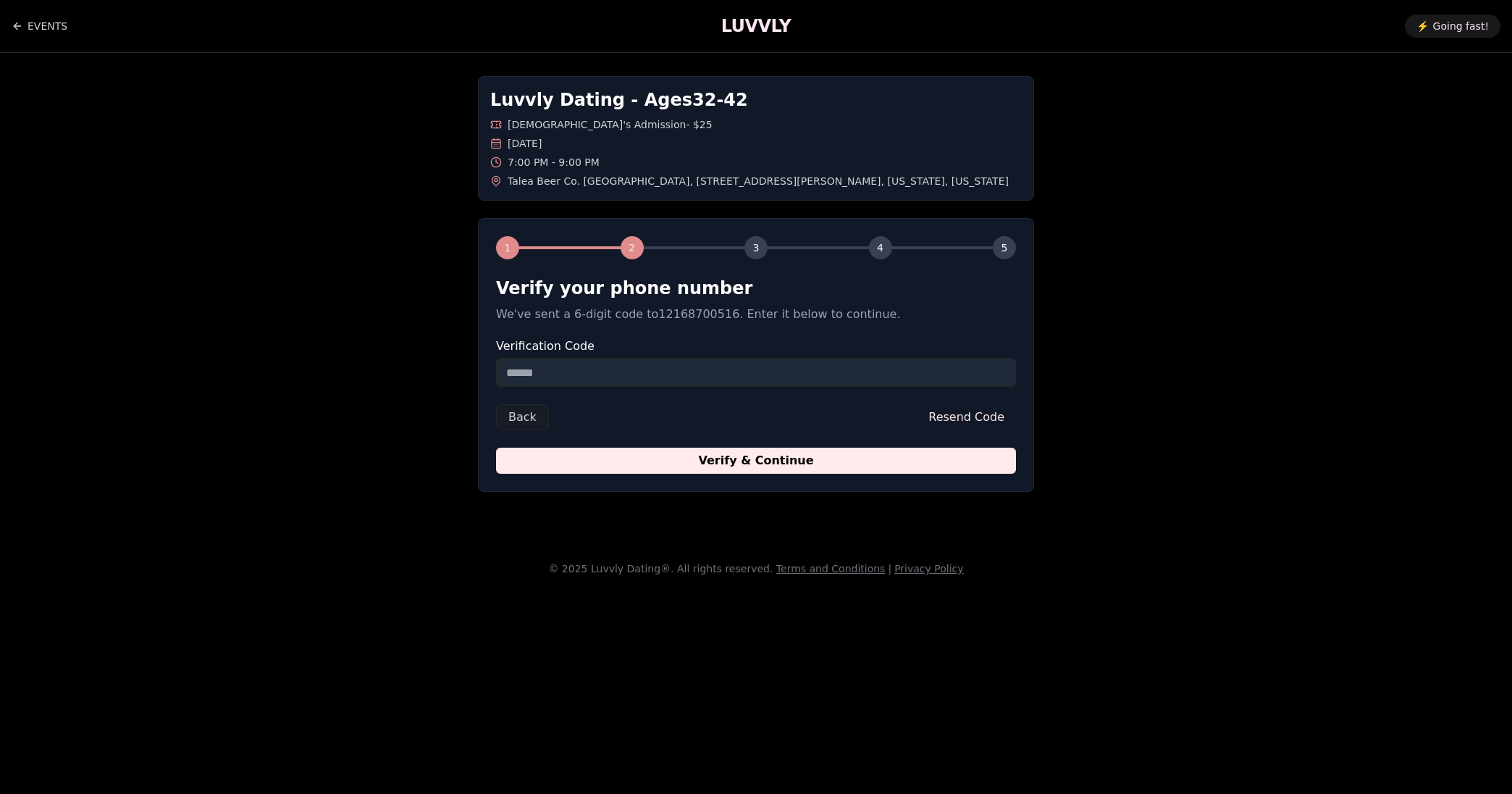
click at [607, 378] on input "Verification Code" at bounding box center [756, 372] width 520 height 29
type input "******"
click at [781, 472] on button "Verify & Continue" at bounding box center [756, 461] width 520 height 26
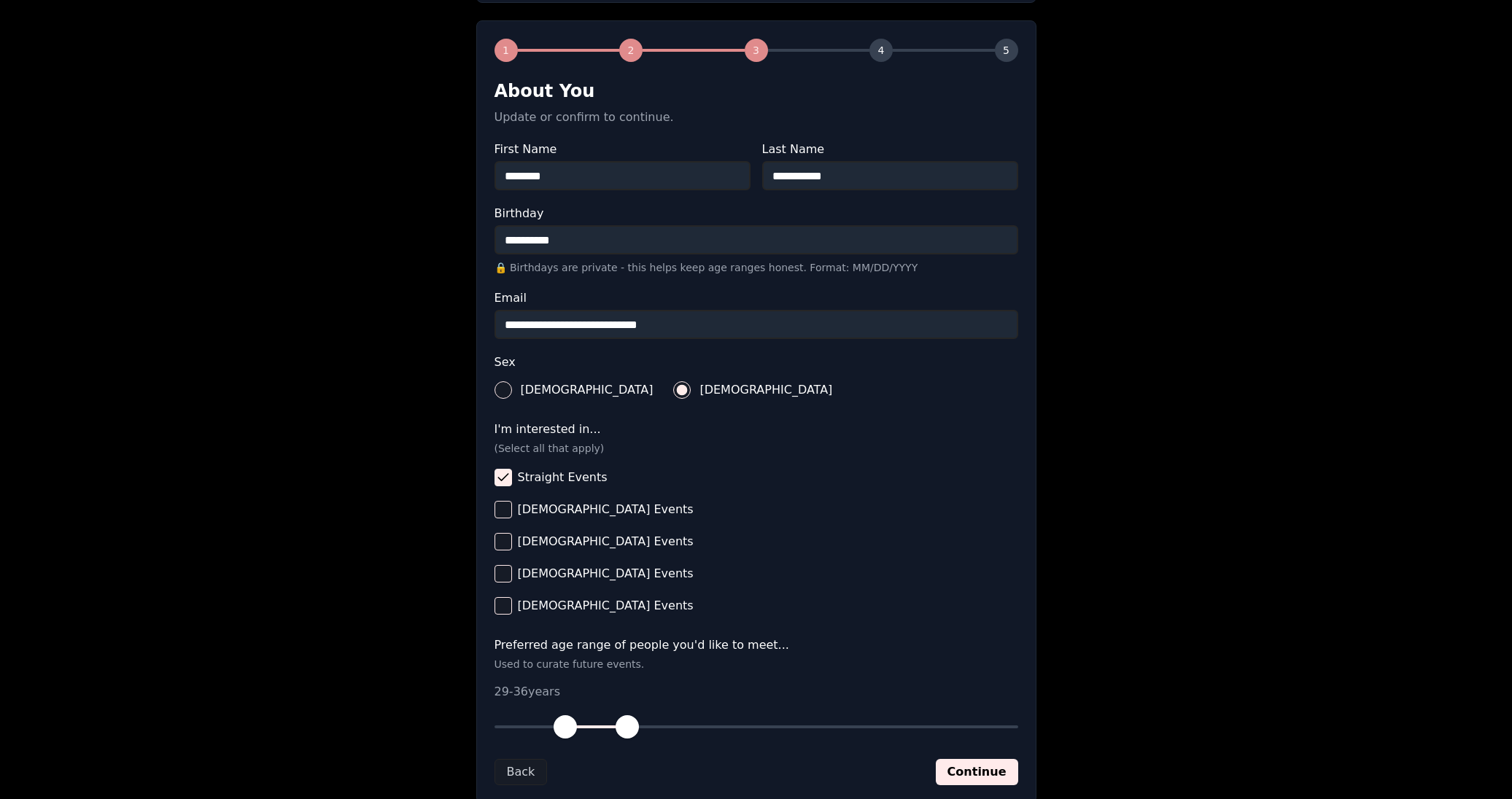
scroll to position [300, 0]
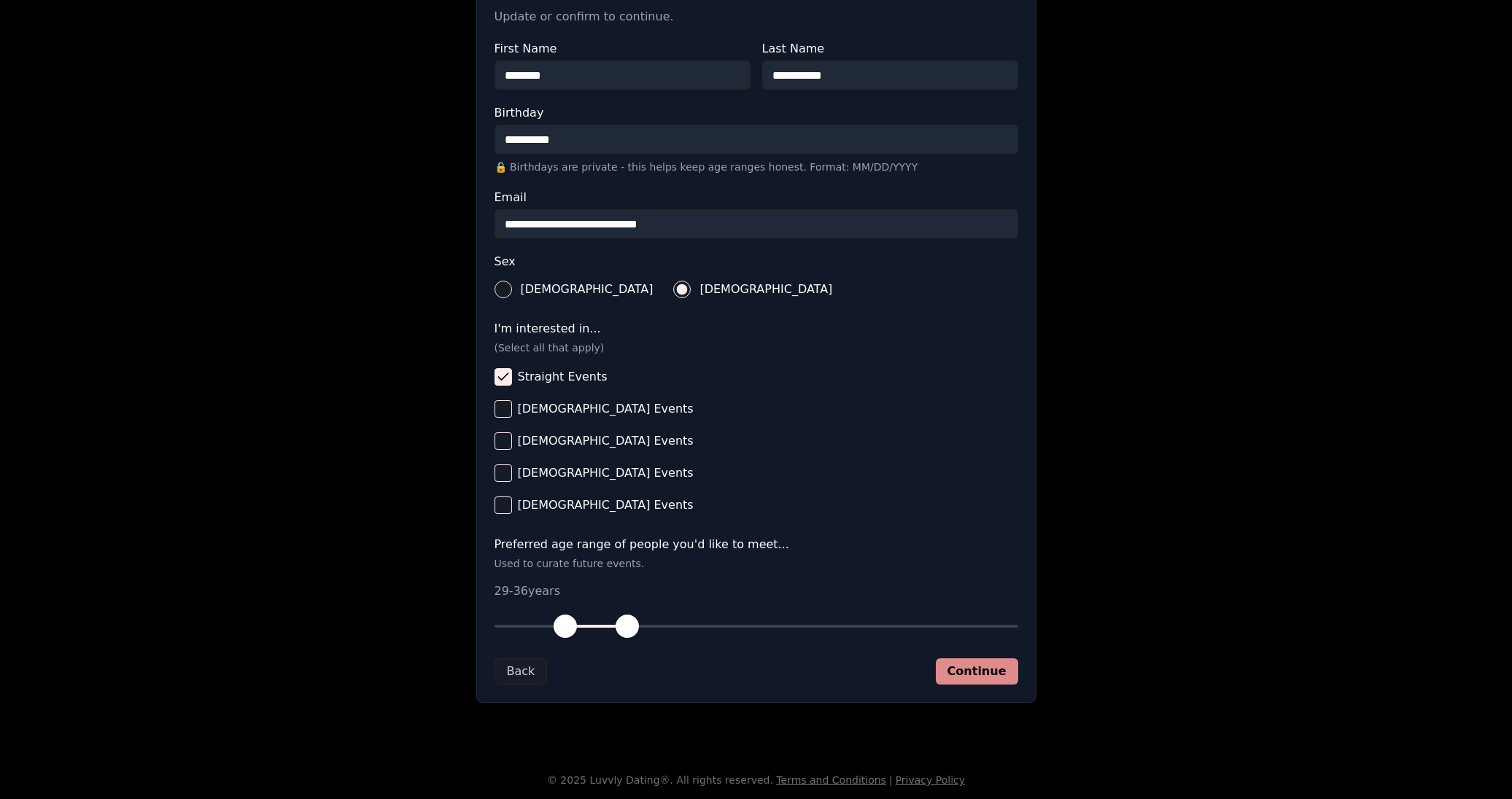
click at [954, 666] on button "Continue" at bounding box center [977, 671] width 83 height 26
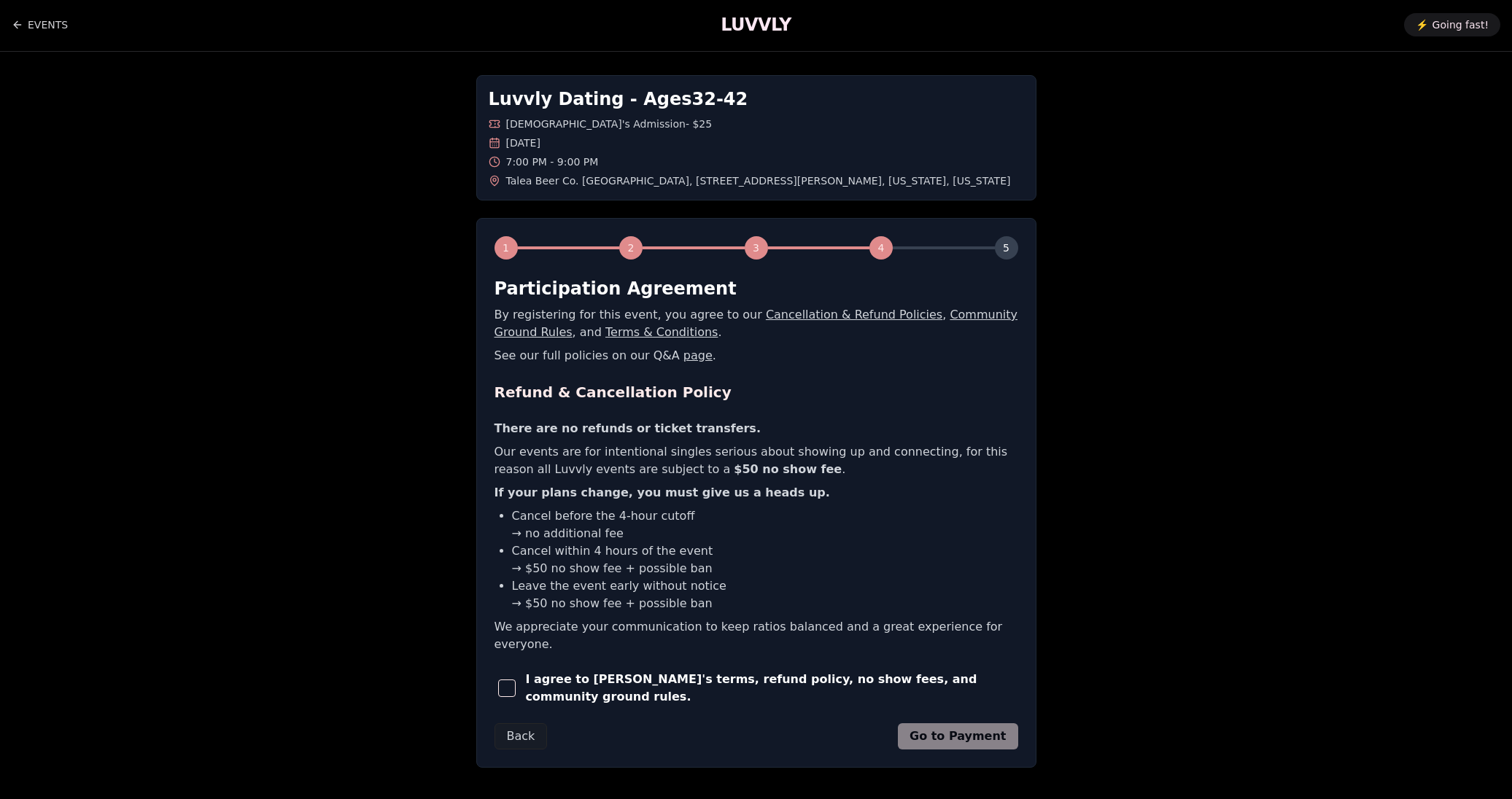
scroll to position [0, 0]
click at [776, 672] on span "I agree to [PERSON_NAME]'s terms, refund policy, no show fees, and community gr…" at bounding box center [772, 689] width 492 height 35
click at [511, 681] on span "button" at bounding box center [507, 689] width 17 height 17
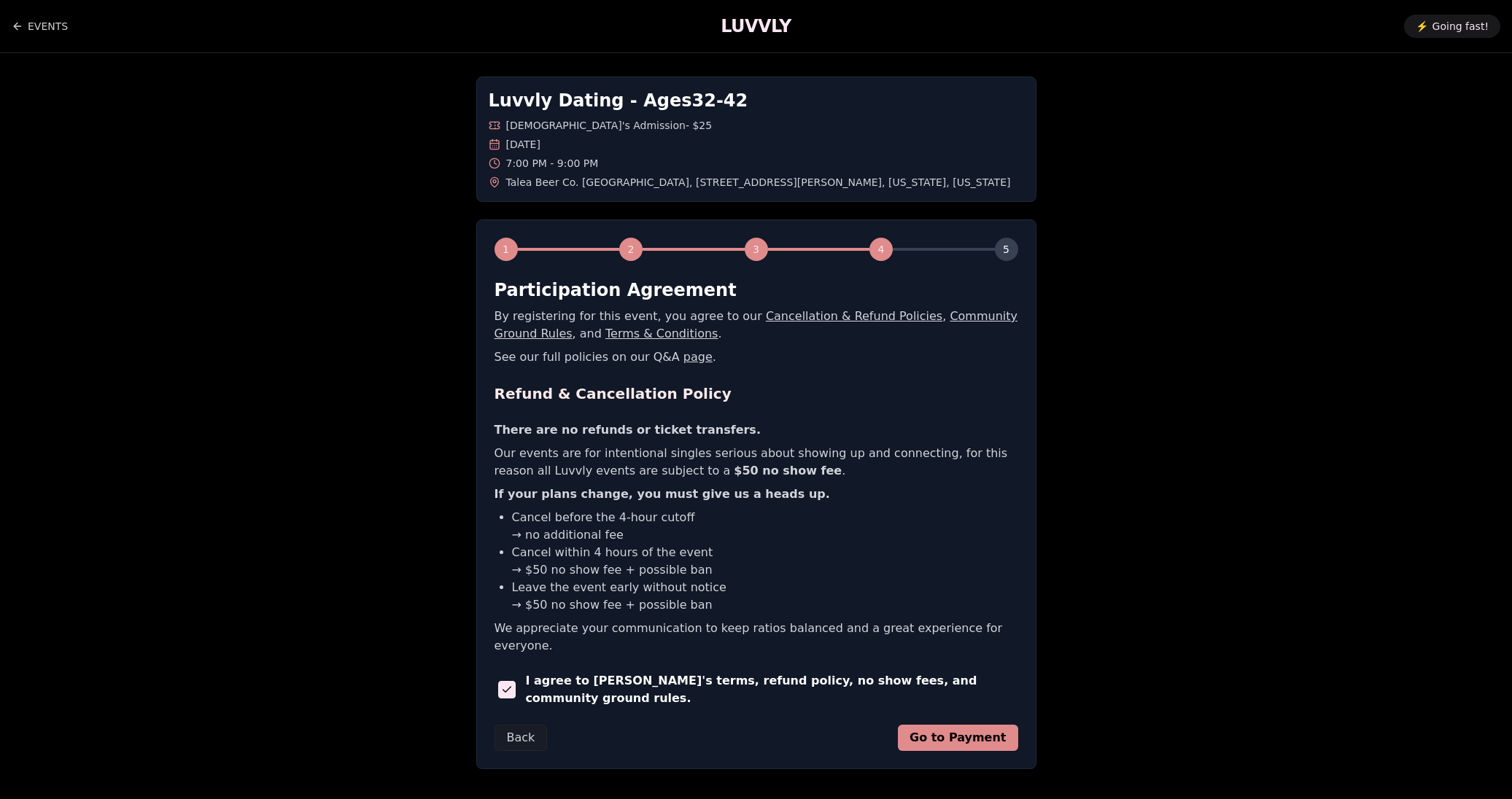
click at [1014, 724] on button "Go to Payment" at bounding box center [958, 737] width 120 height 26
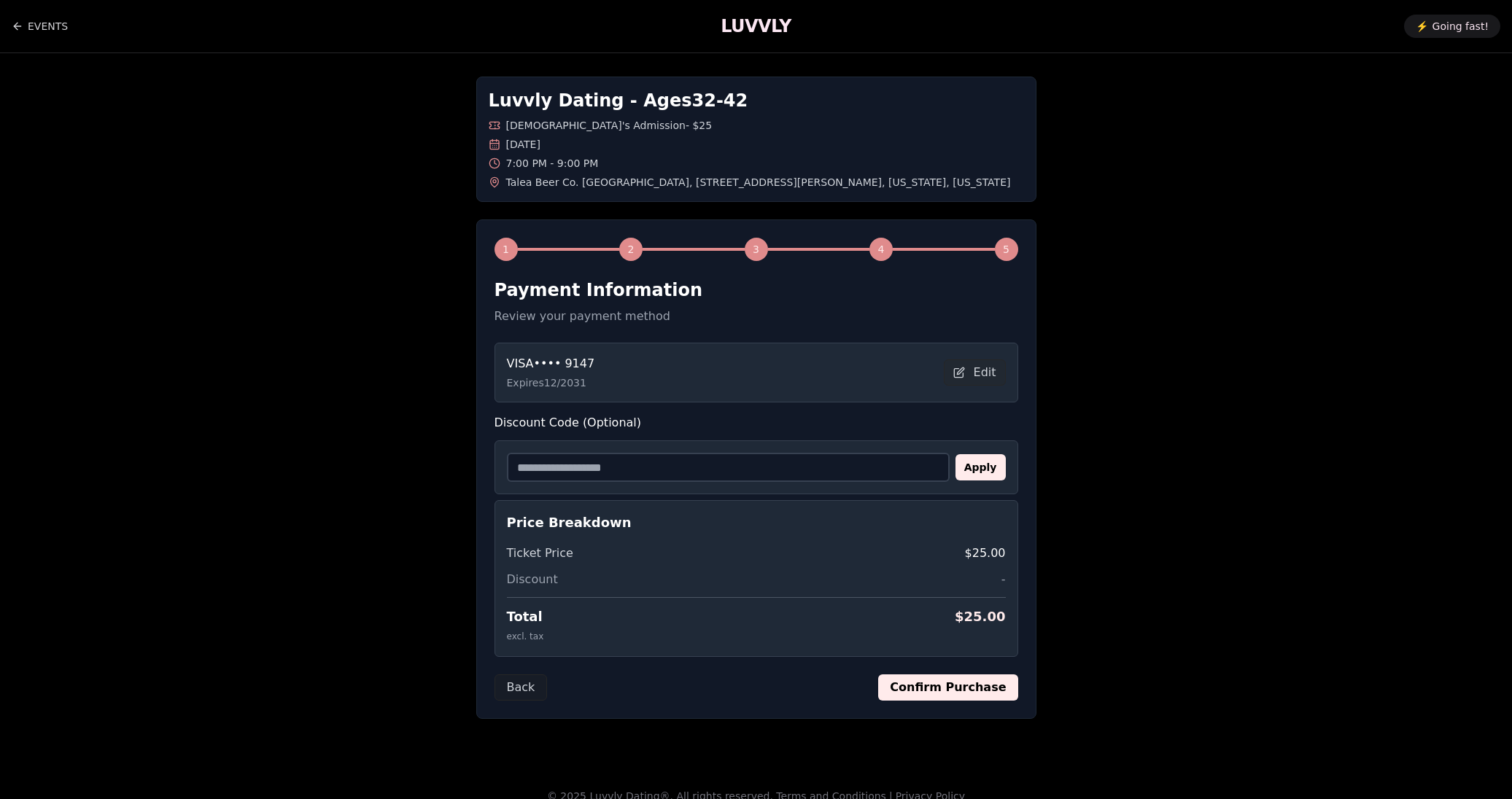
click at [989, 693] on button "Confirm Purchase" at bounding box center [947, 688] width 139 height 26
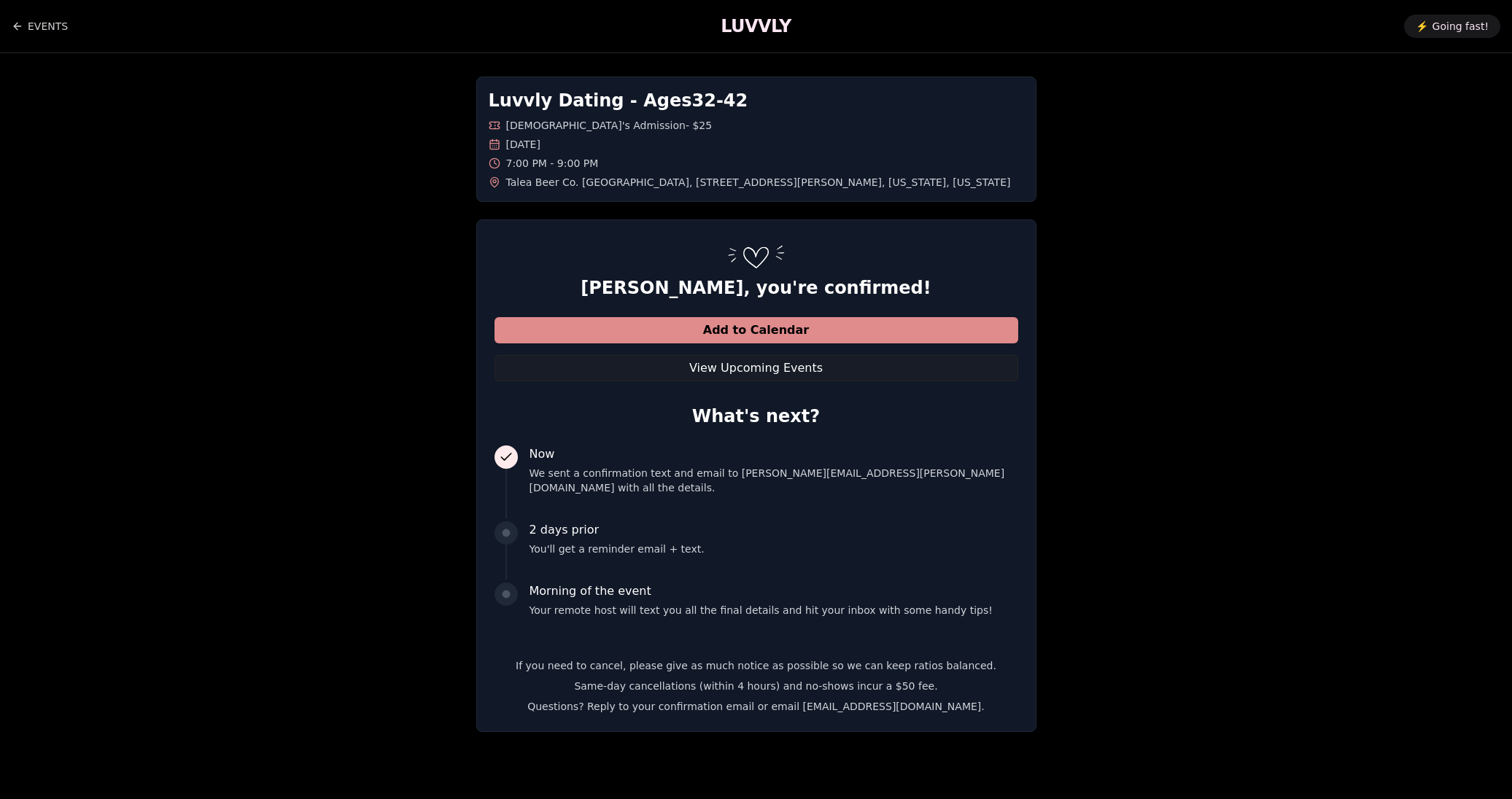
click at [738, 330] on button "Add to Calendar" at bounding box center [756, 330] width 524 height 26
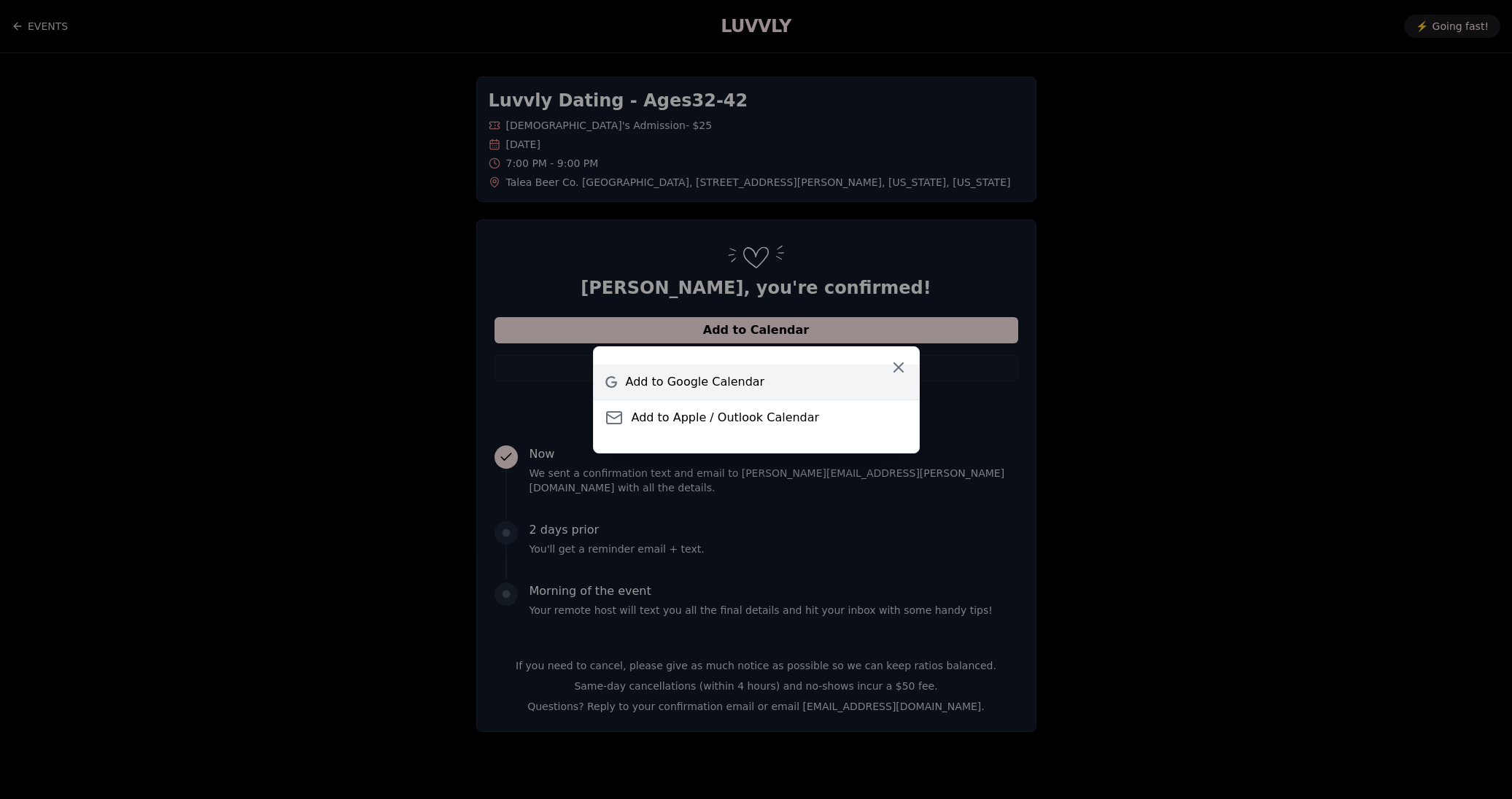
click at [735, 373] on span "Add to Google Calendar" at bounding box center [695, 382] width 139 height 17
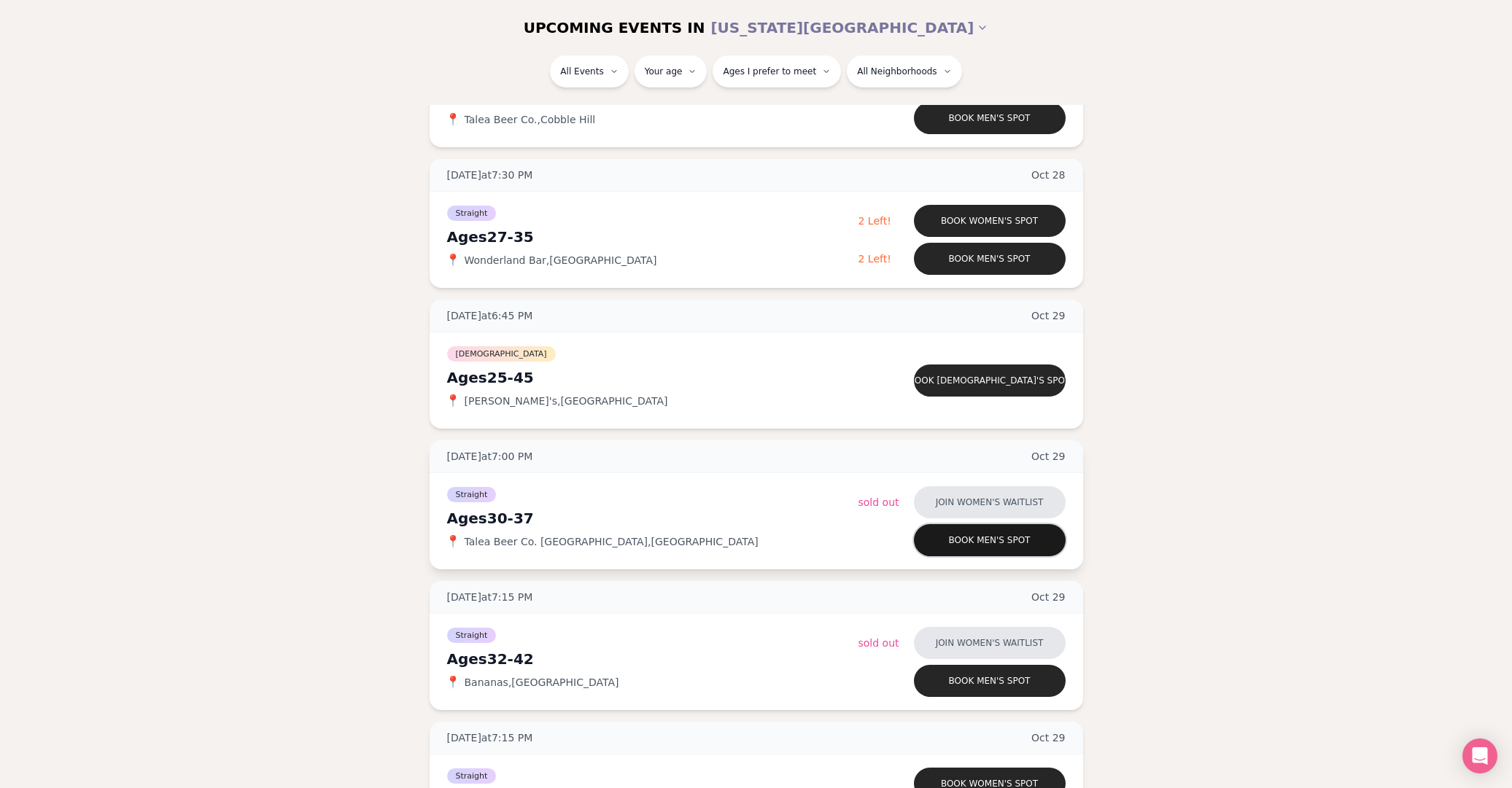
scroll to position [2539, 0]
click at [991, 504] on button "Join women's waitlist" at bounding box center [990, 501] width 151 height 32
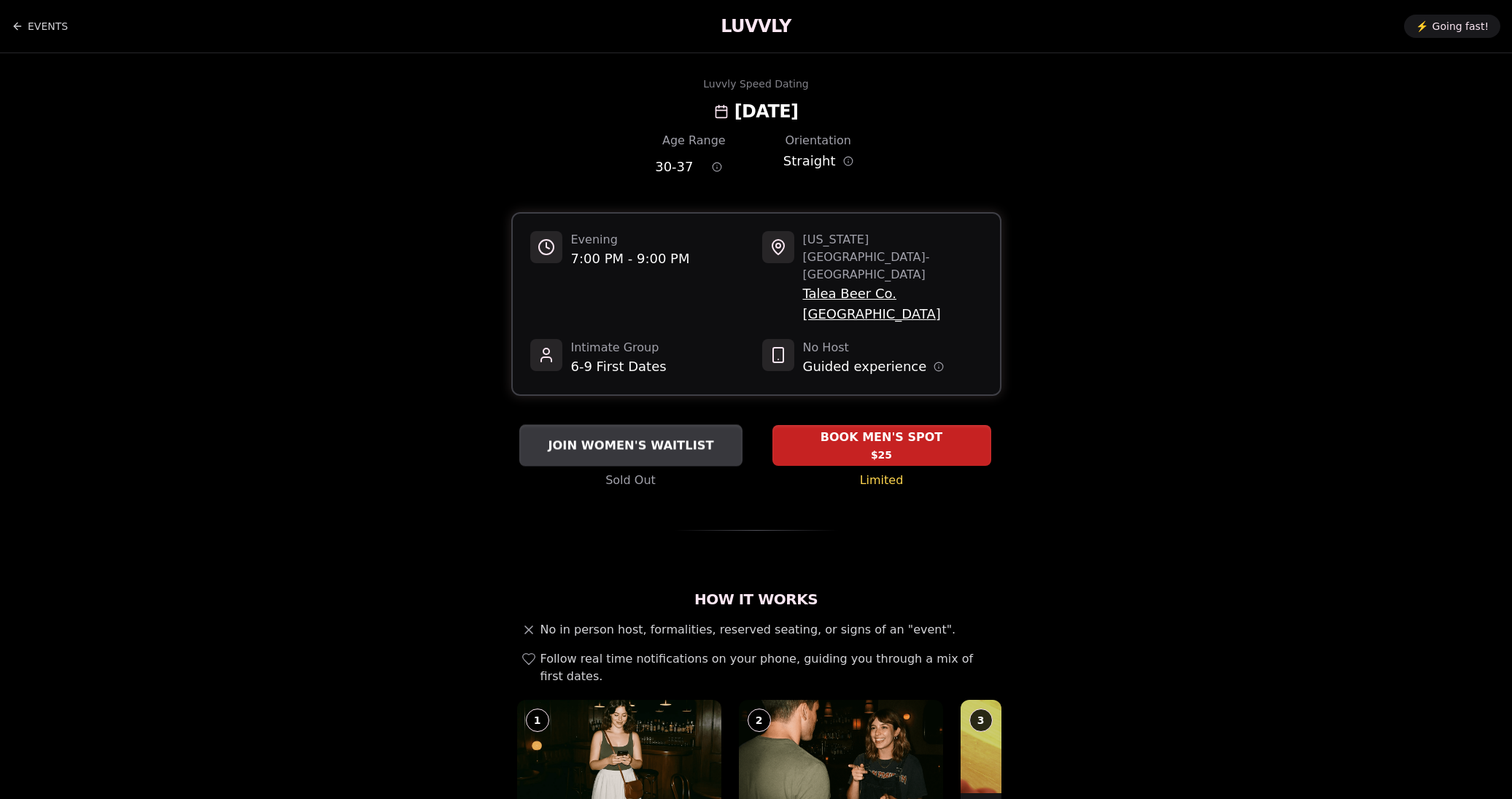
click at [667, 436] on span "JOIN WOMEN'S WAITLIST" at bounding box center [630, 445] width 171 height 17
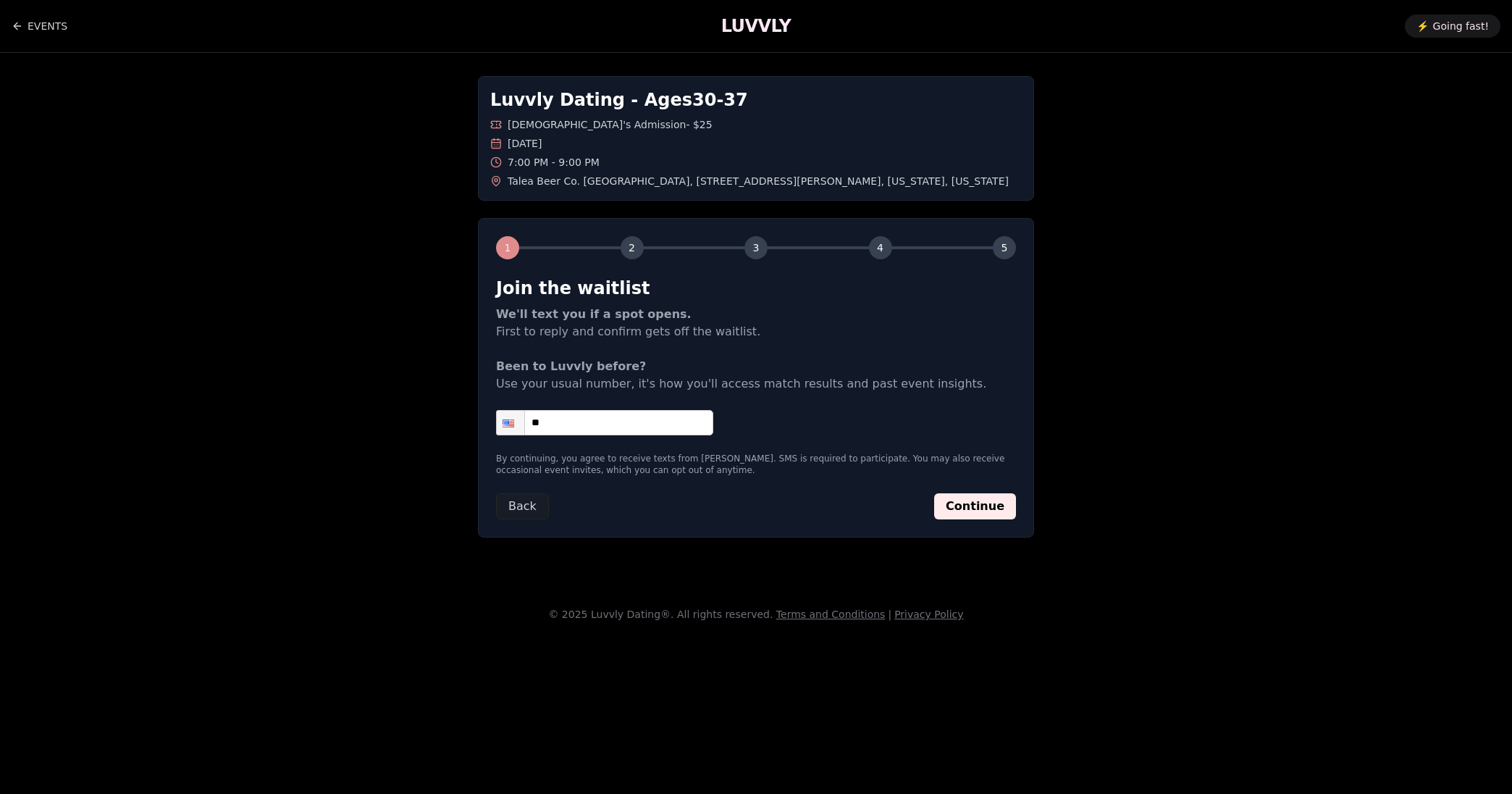
click at [648, 417] on input "**" at bounding box center [604, 422] width 218 height 25
type input "**********"
click at [952, 512] on button "Continue" at bounding box center [975, 506] width 82 height 26
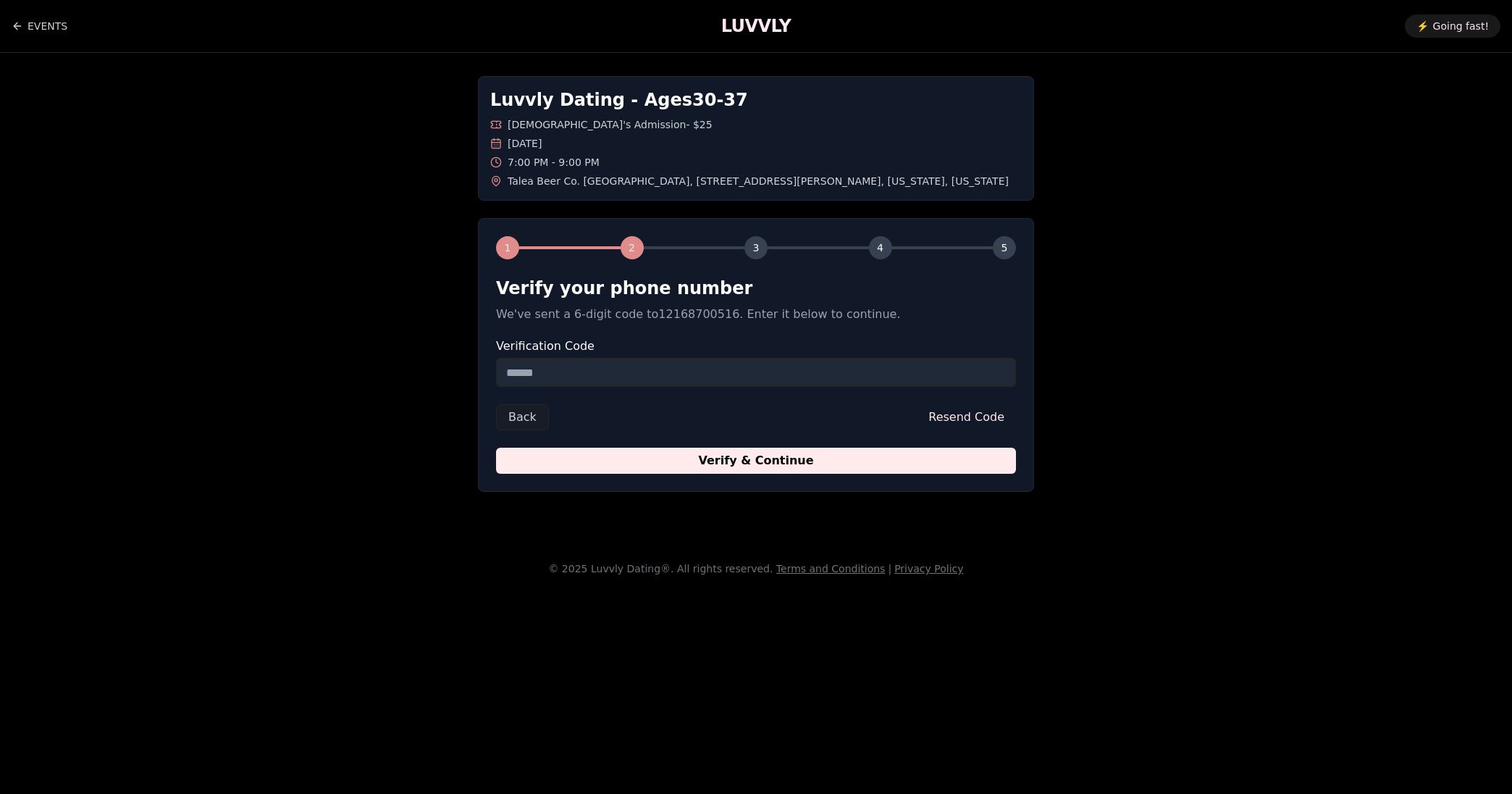
click at [694, 379] on input "Verification Code" at bounding box center [756, 372] width 520 height 29
type input "******"
click at [902, 464] on button "Verify & Continue" at bounding box center [756, 461] width 520 height 26
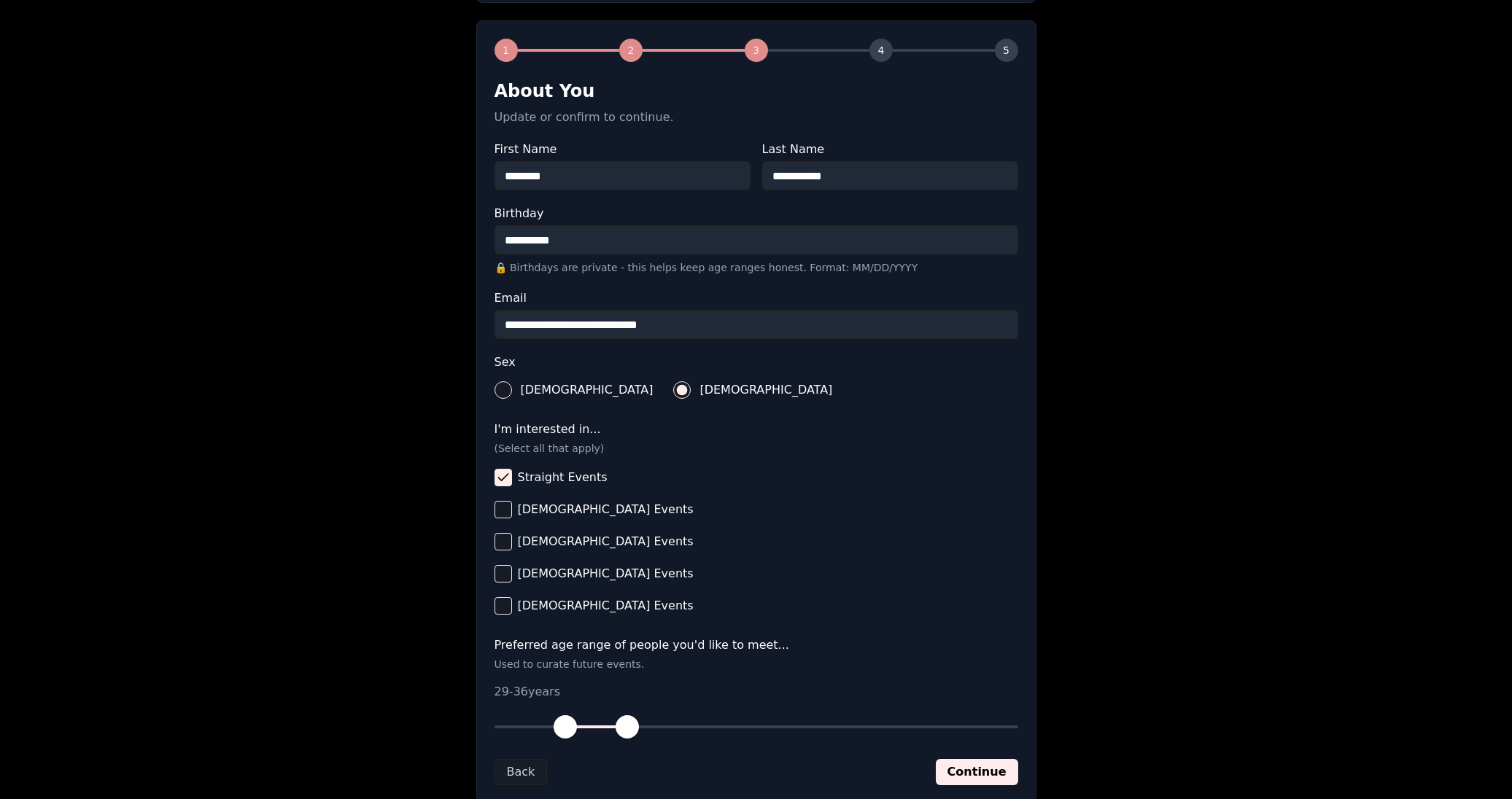
scroll to position [300, 0]
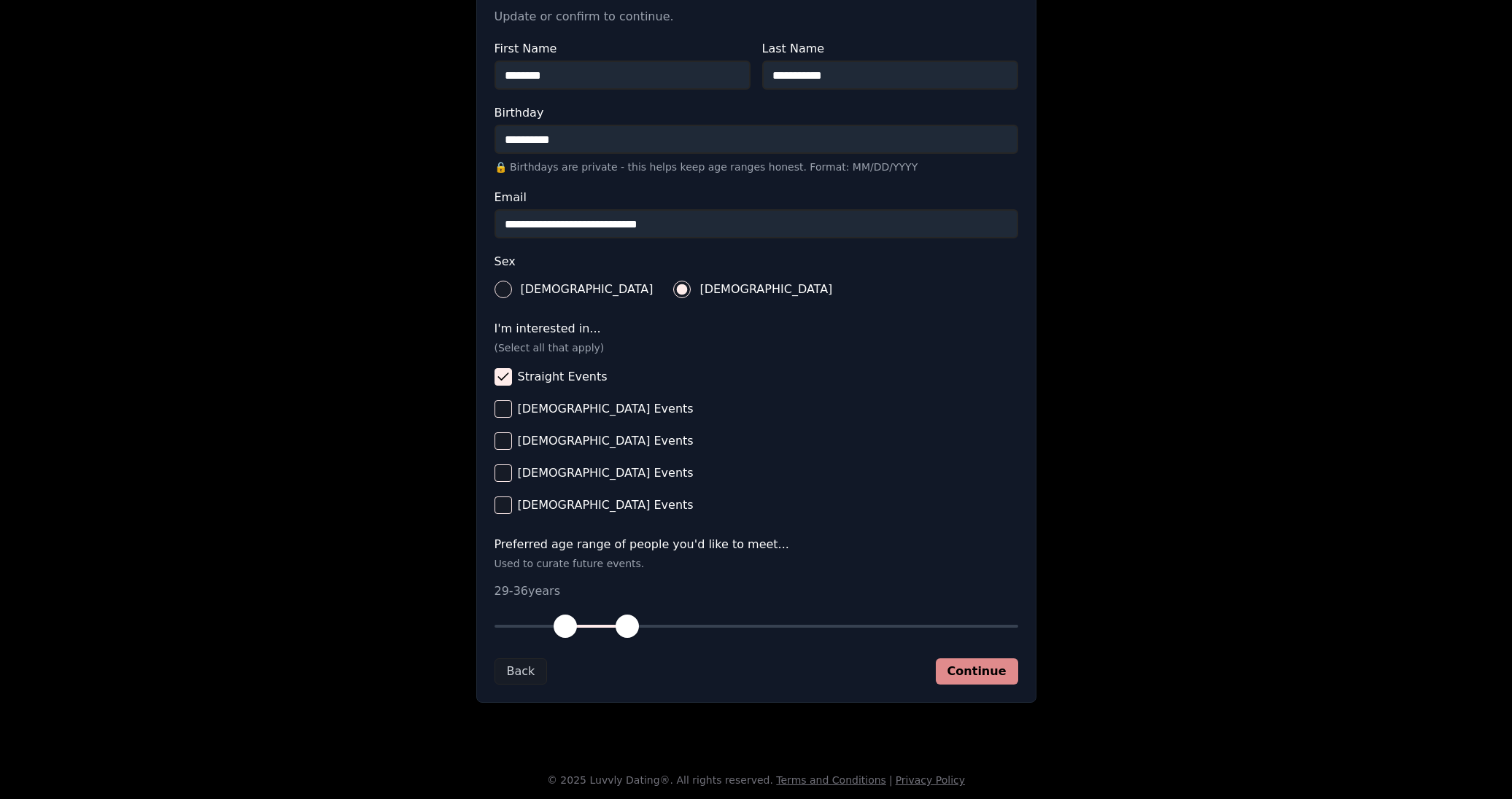
click at [1000, 673] on button "Continue" at bounding box center [977, 671] width 83 height 26
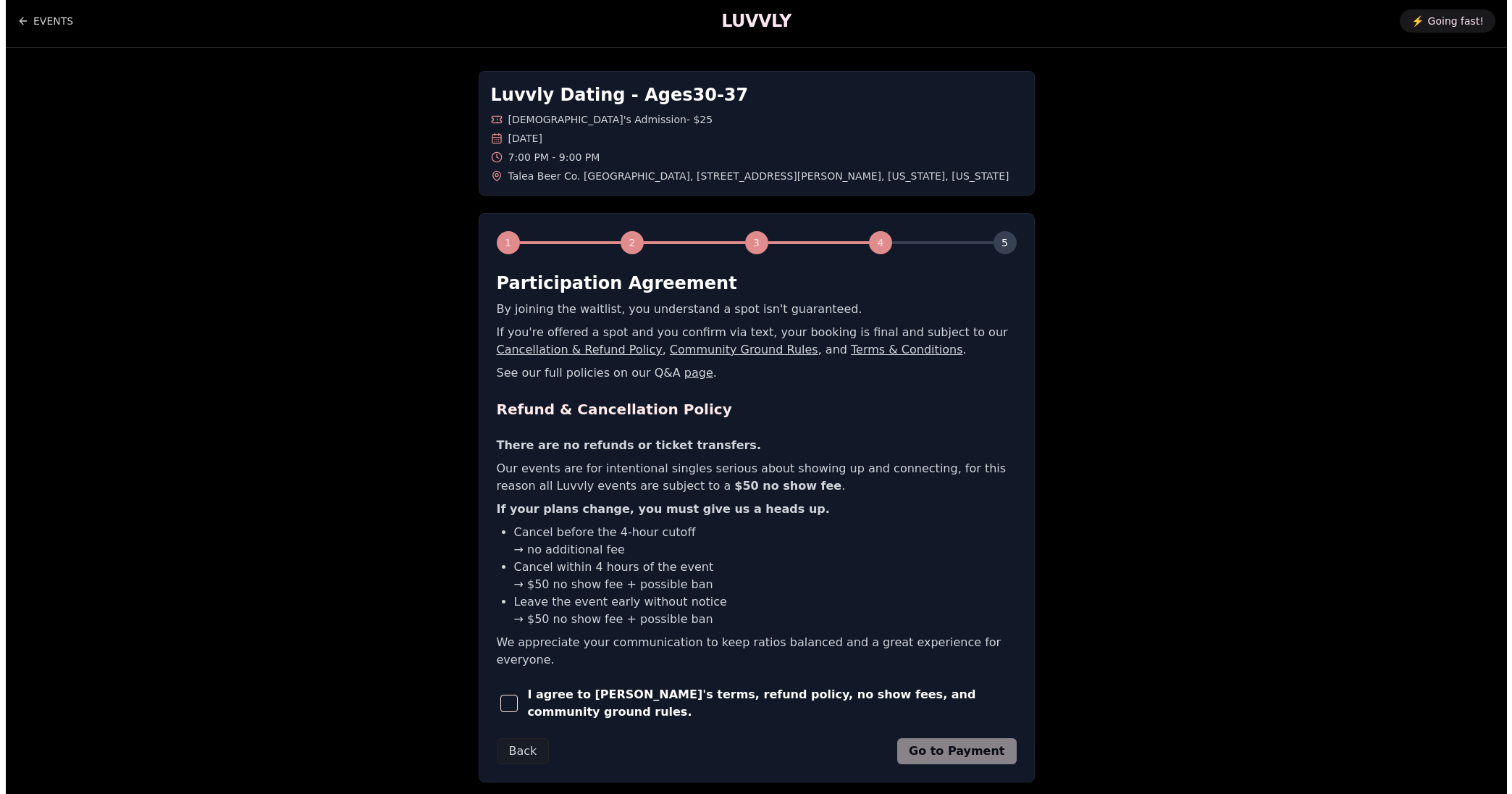
scroll to position [0, 0]
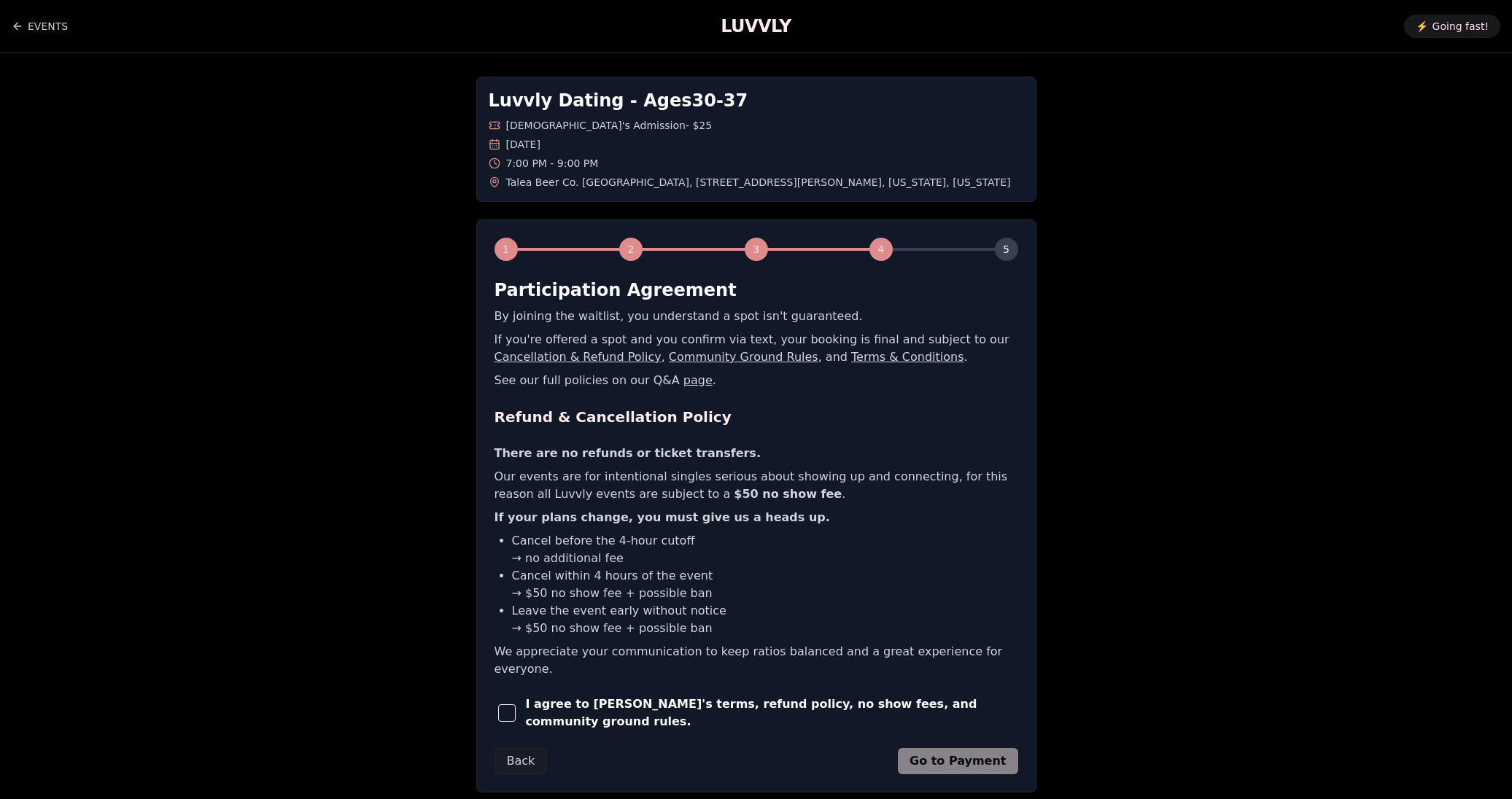
click at [632, 706] on div "I agree to [PERSON_NAME]'s terms, refund policy, no show fees, and community gr…" at bounding box center [756, 713] width 524 height 35
click at [502, 704] on span "button" at bounding box center [507, 713] width 17 height 17
click at [953, 748] on button "Go to Payment" at bounding box center [958, 761] width 120 height 26
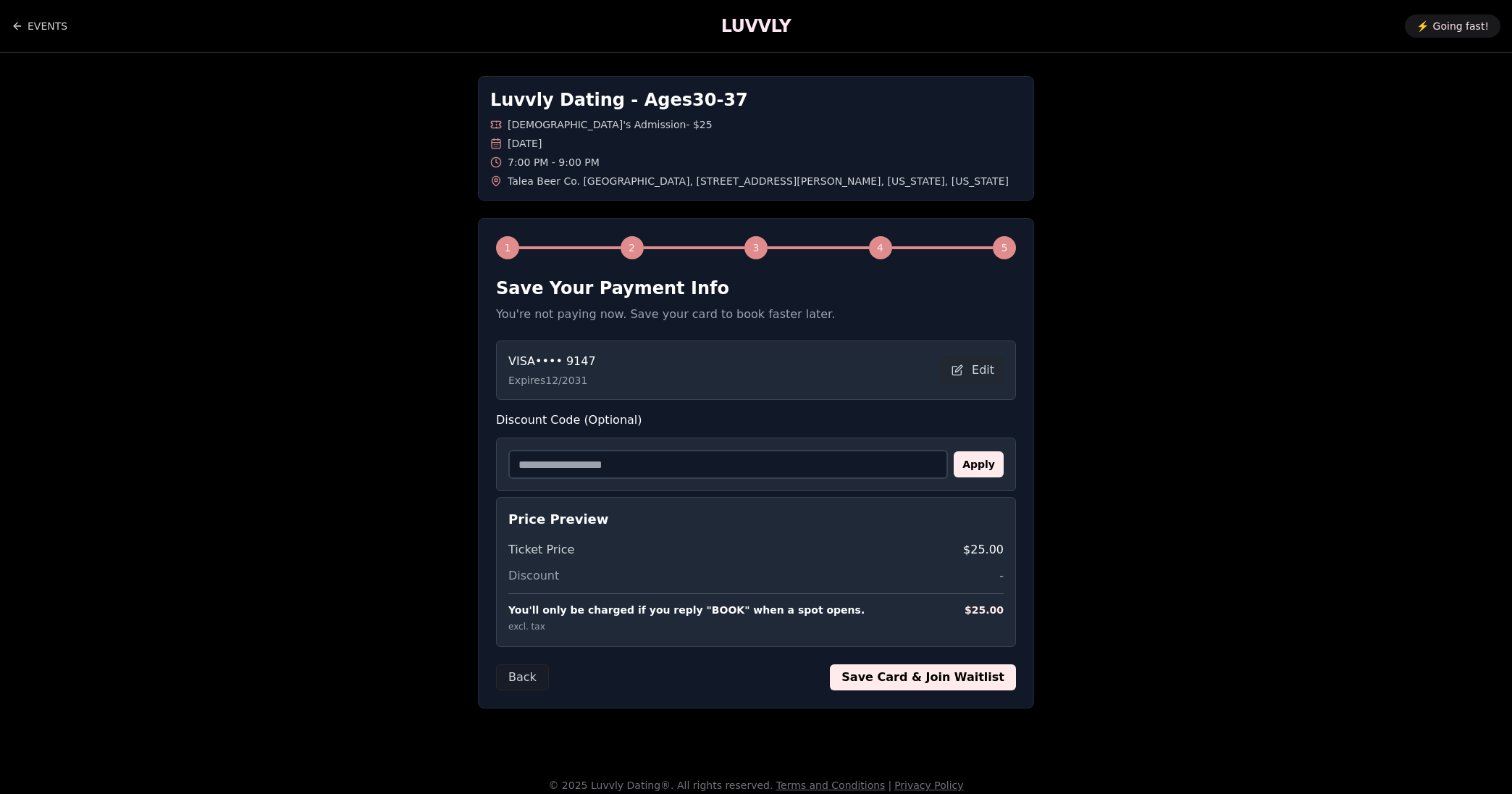
click at [893, 679] on button "Save Card & Join Waitlist" at bounding box center [922, 677] width 186 height 26
